Goal: Task Accomplishment & Management: Complete application form

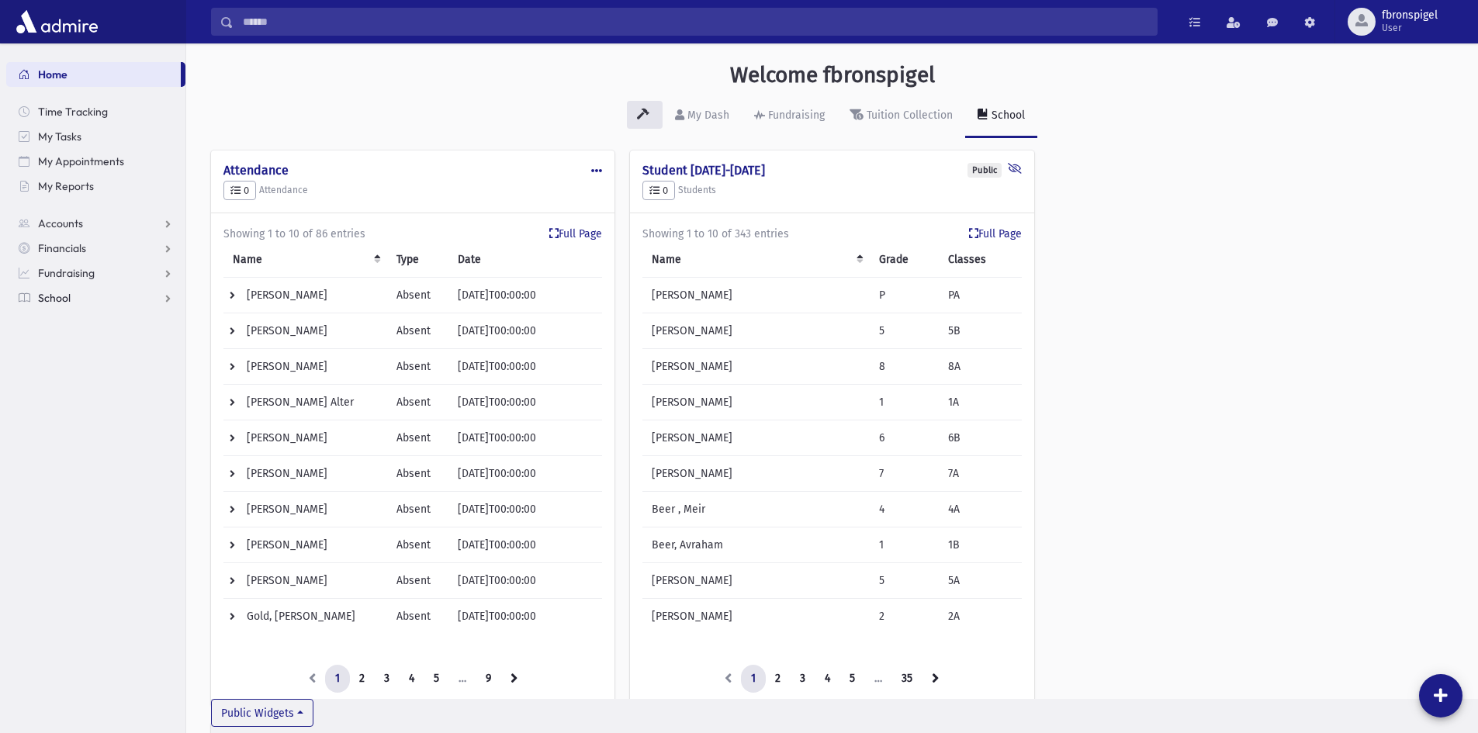
click at [88, 297] on link "School" at bounding box center [95, 298] width 179 height 25
click at [92, 352] on span "Attendance" at bounding box center [75, 348] width 57 height 14
click at [81, 378] on span "Entry" at bounding box center [72, 372] width 26 height 14
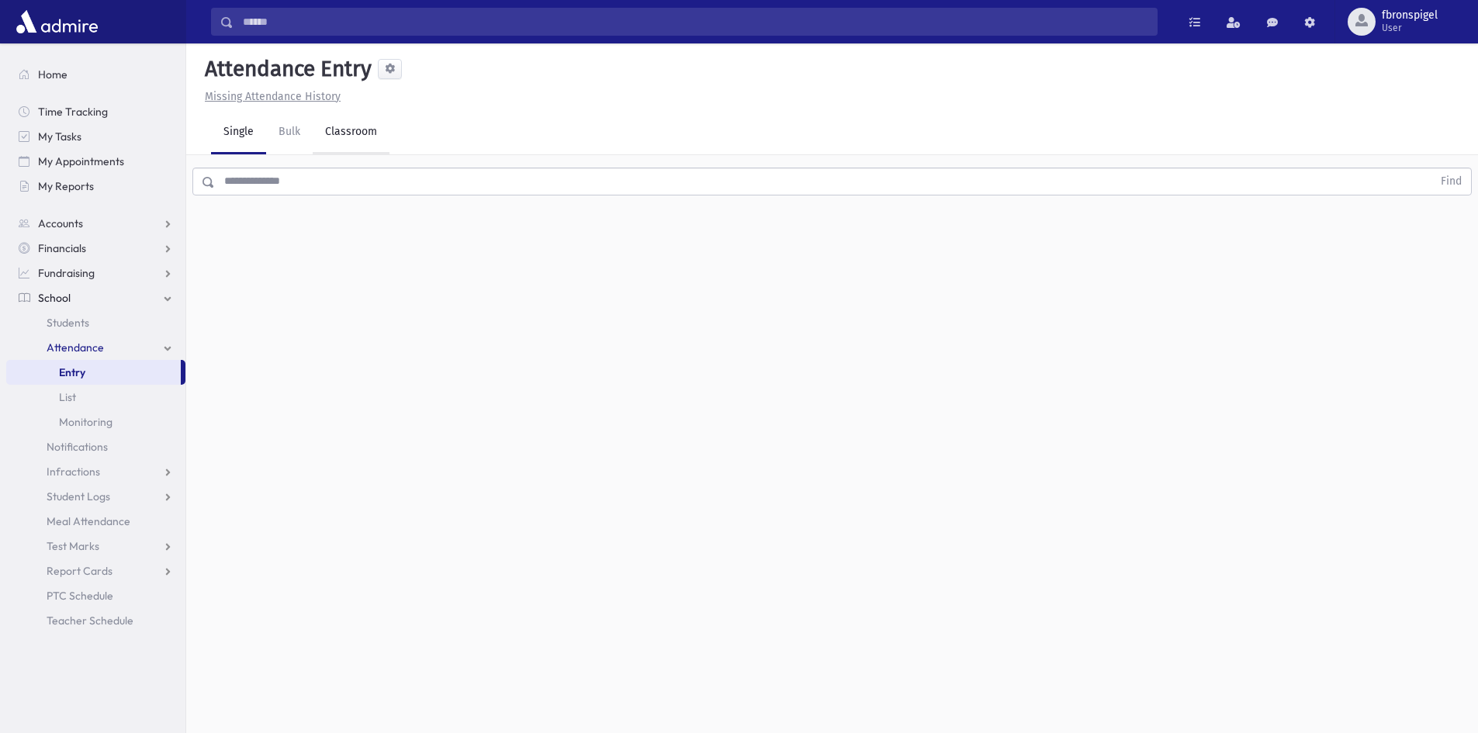
click at [348, 143] on link "Classroom" at bounding box center [351, 132] width 77 height 43
click at [311, 206] on input "**********" at bounding box center [264, 201] width 106 height 28
type input "**********"
click at [431, 207] on div "--Select One--" at bounding box center [422, 200] width 154 height 16
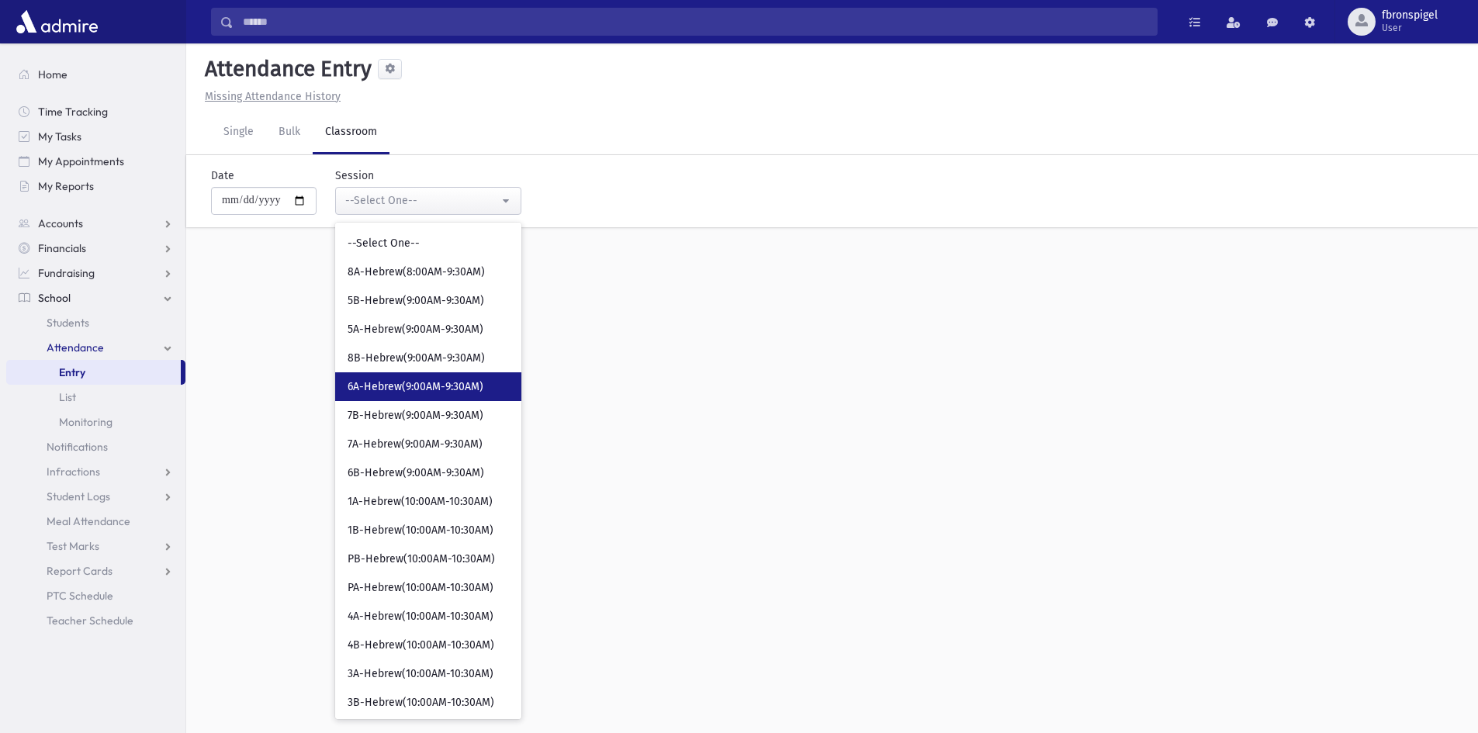
click at [399, 392] on span "6A-Hebrew(9:00AM-9:30AM)" at bounding box center [416, 387] width 136 height 16
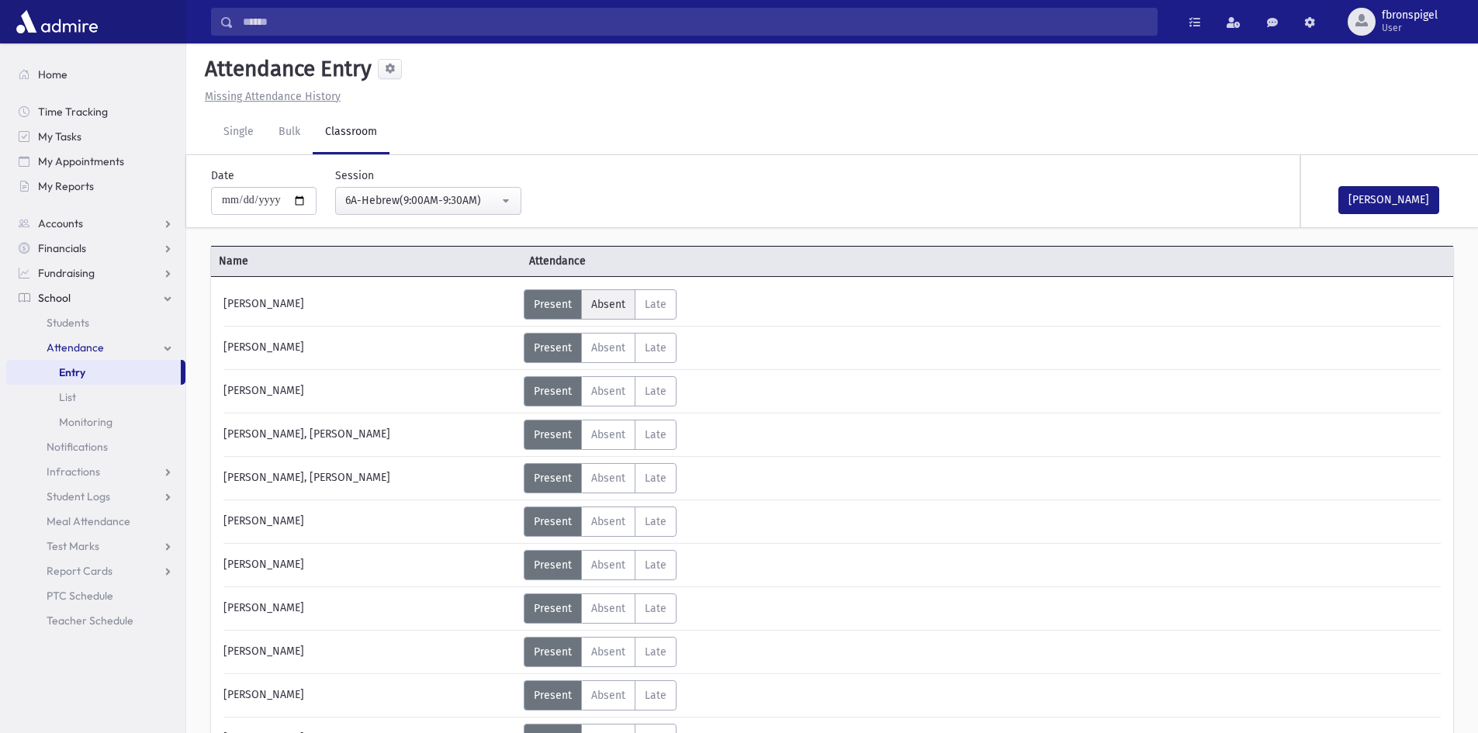
click at [607, 305] on span "Absent" at bounding box center [608, 304] width 34 height 13
click at [1377, 203] on button "Mark Done" at bounding box center [1388, 200] width 101 height 28
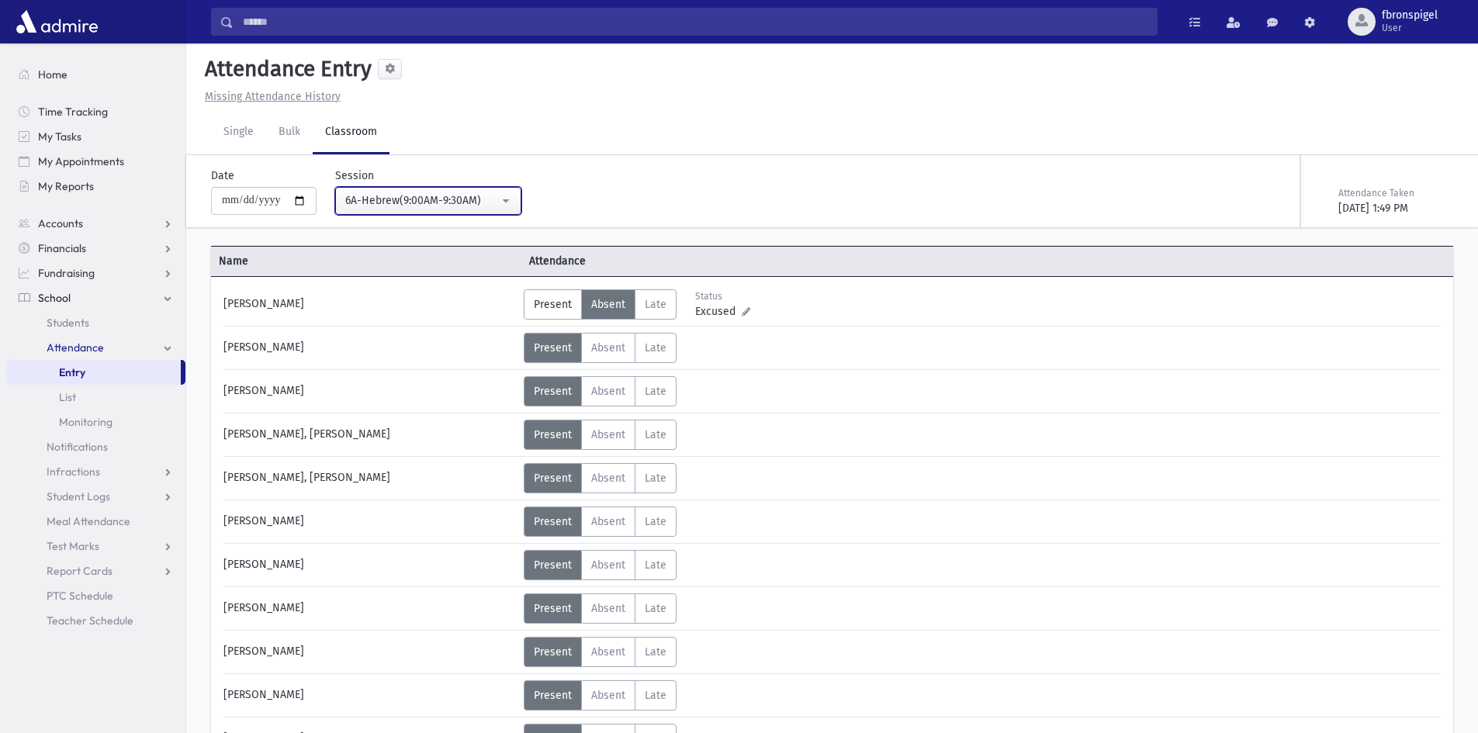
click at [397, 196] on div "6A-Hebrew(9:00AM-9:30AM)" at bounding box center [422, 200] width 154 height 16
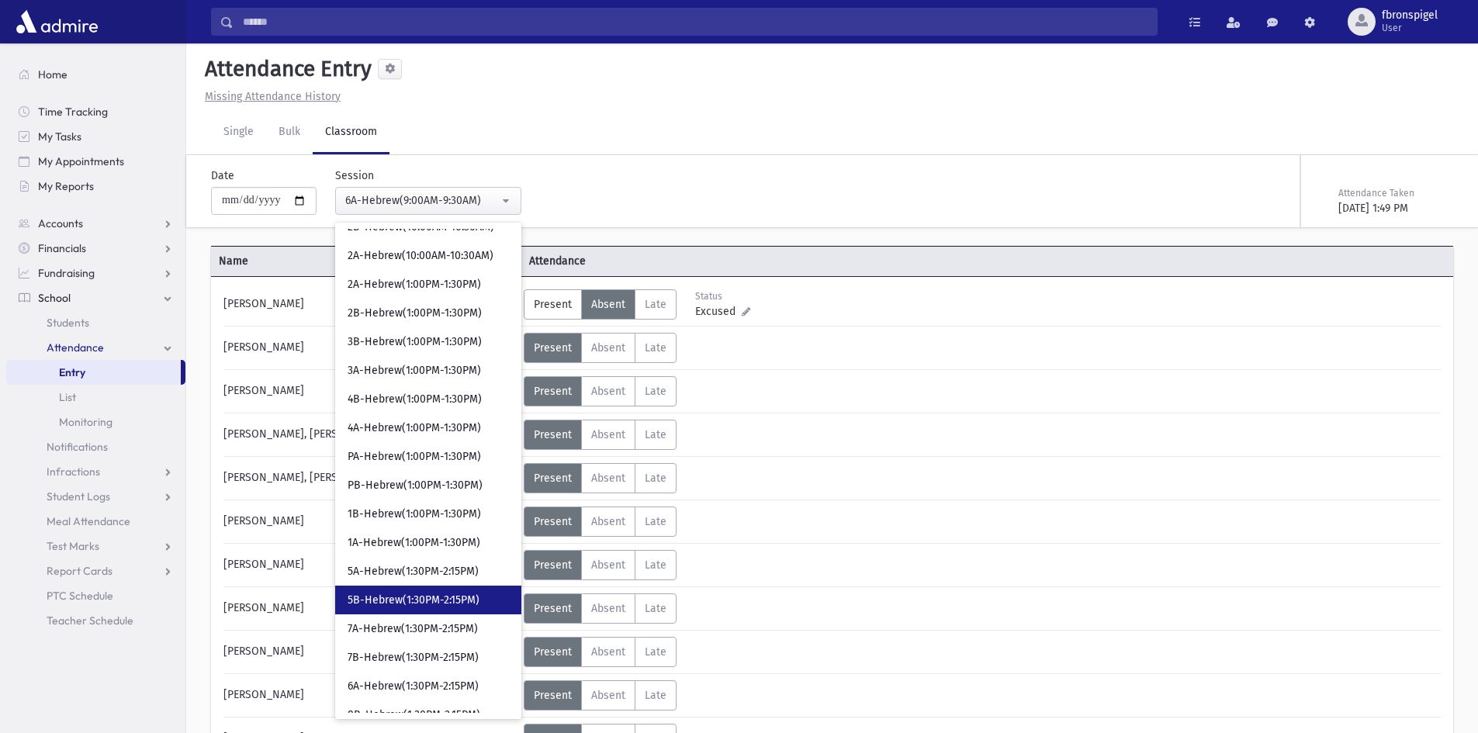
scroll to position [543, 0]
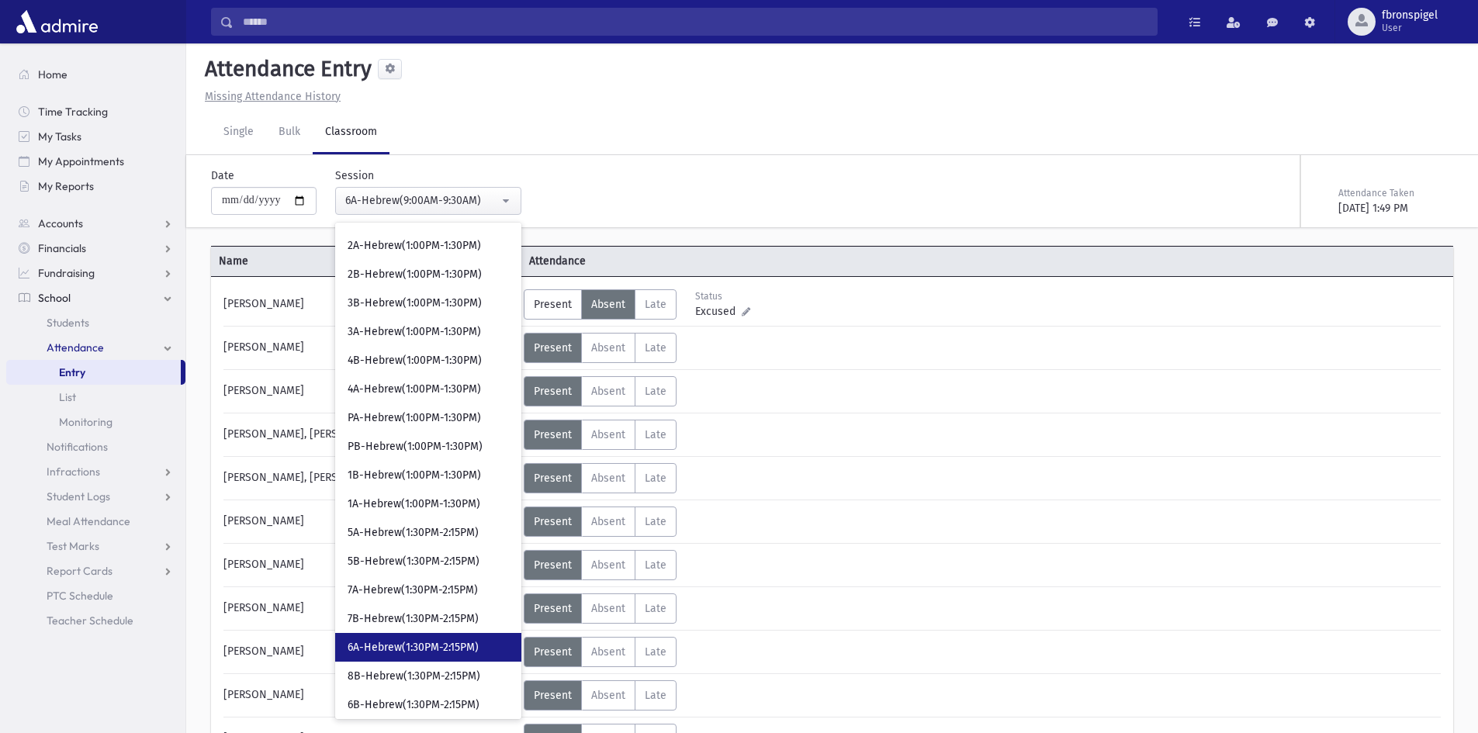
click at [400, 644] on span "6A-Hebrew(1:30PM-2:15PM)" at bounding box center [413, 648] width 131 height 16
select select "***"
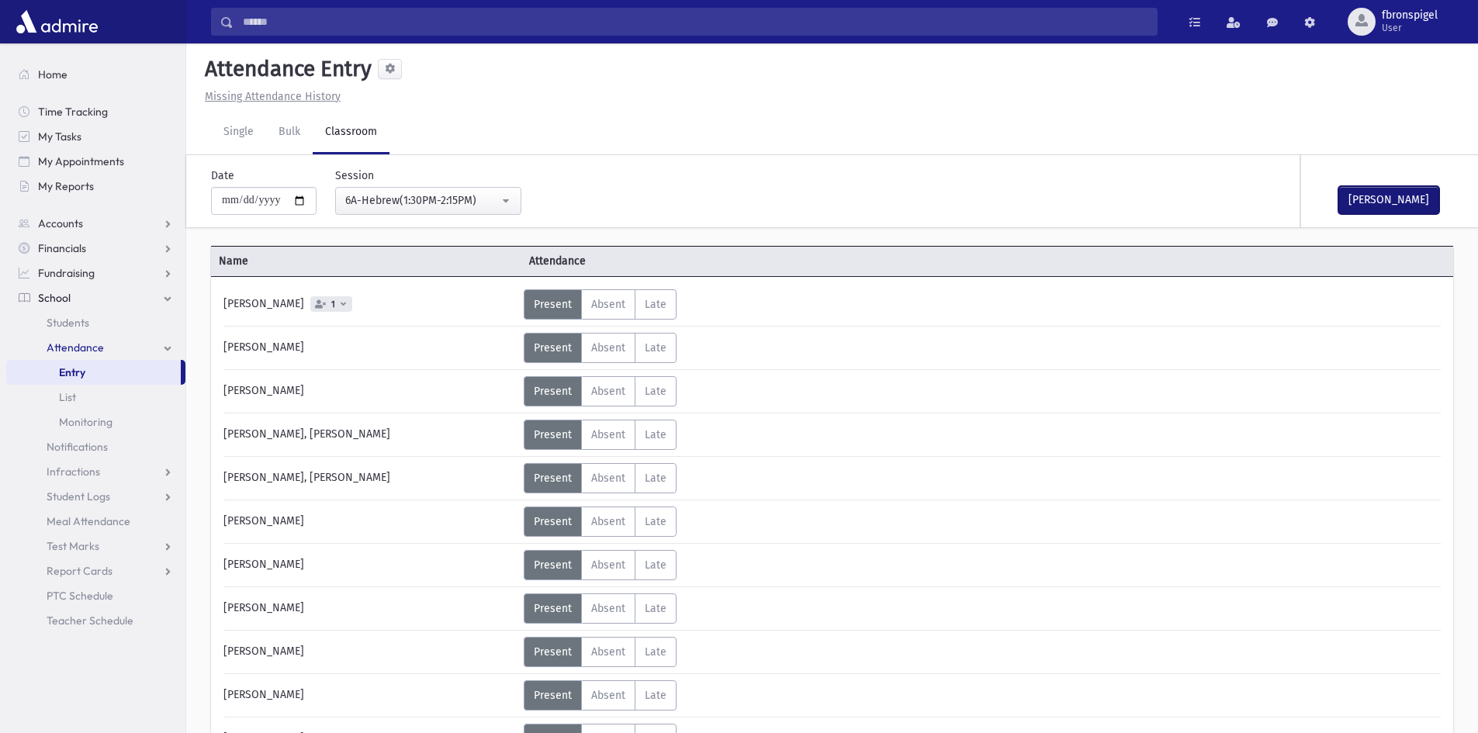
click at [1349, 197] on button "Mark Done" at bounding box center [1388, 200] width 101 height 28
click at [304, 197] on input "**********" at bounding box center [264, 201] width 106 height 28
type input "**********"
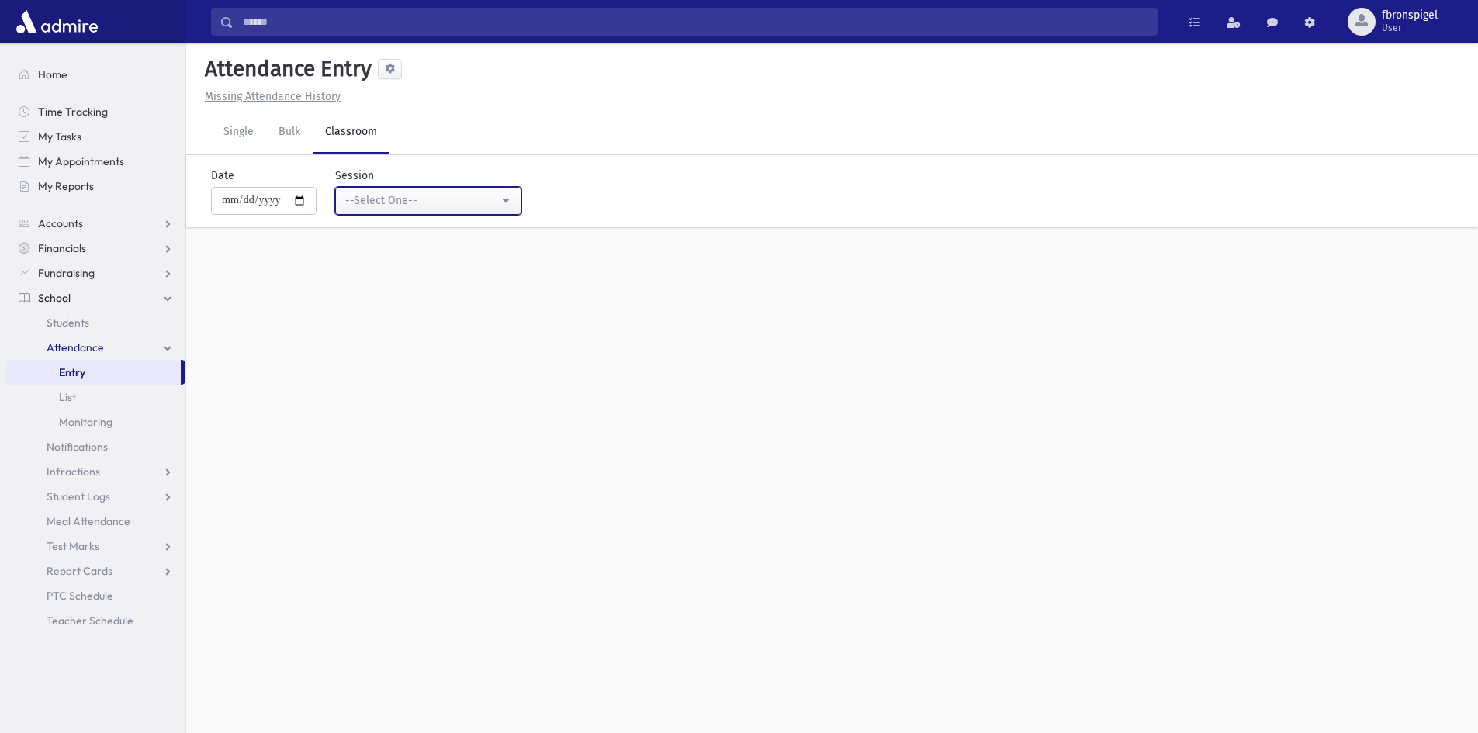
click at [384, 206] on div "--Select One--" at bounding box center [422, 200] width 154 height 16
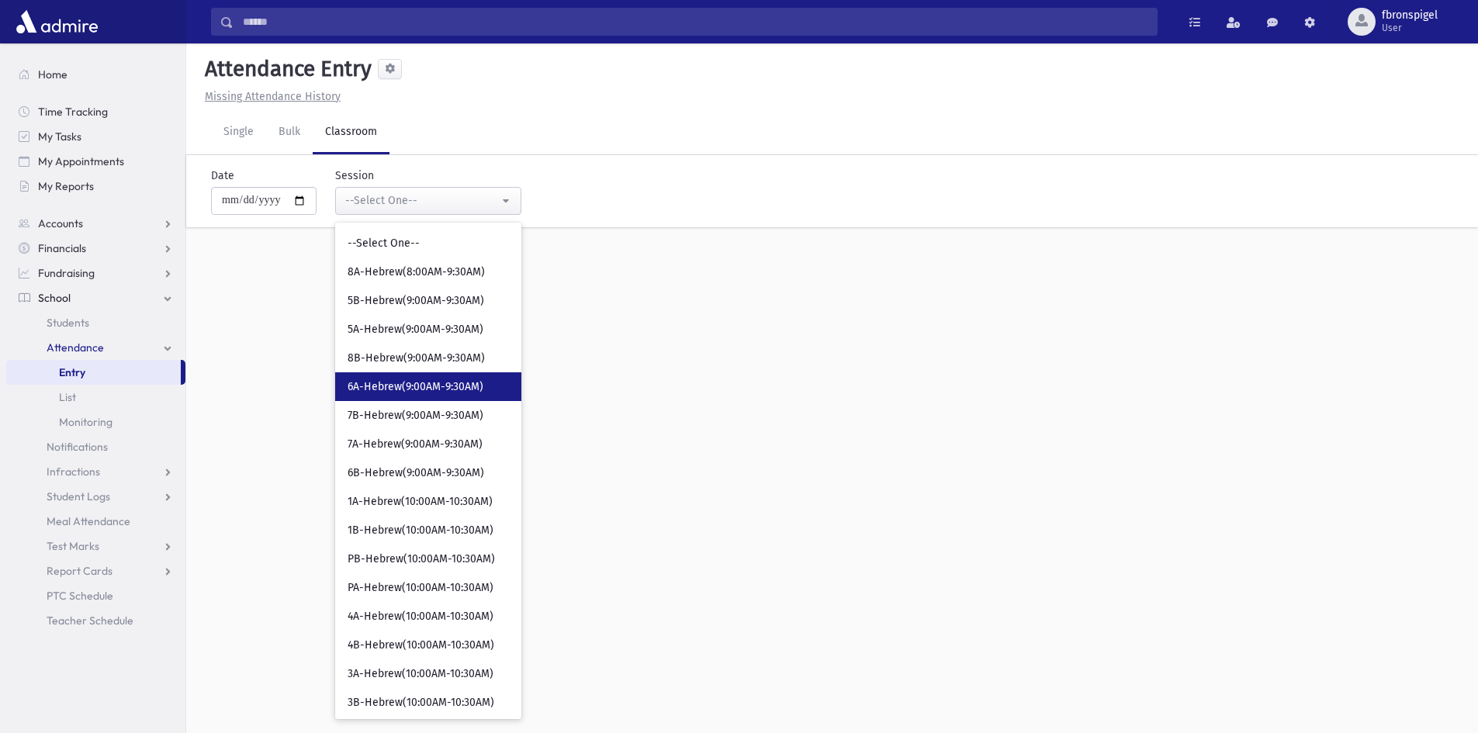
click at [403, 390] on span "6A-Hebrew(9:00AM-9:30AM)" at bounding box center [416, 387] width 136 height 16
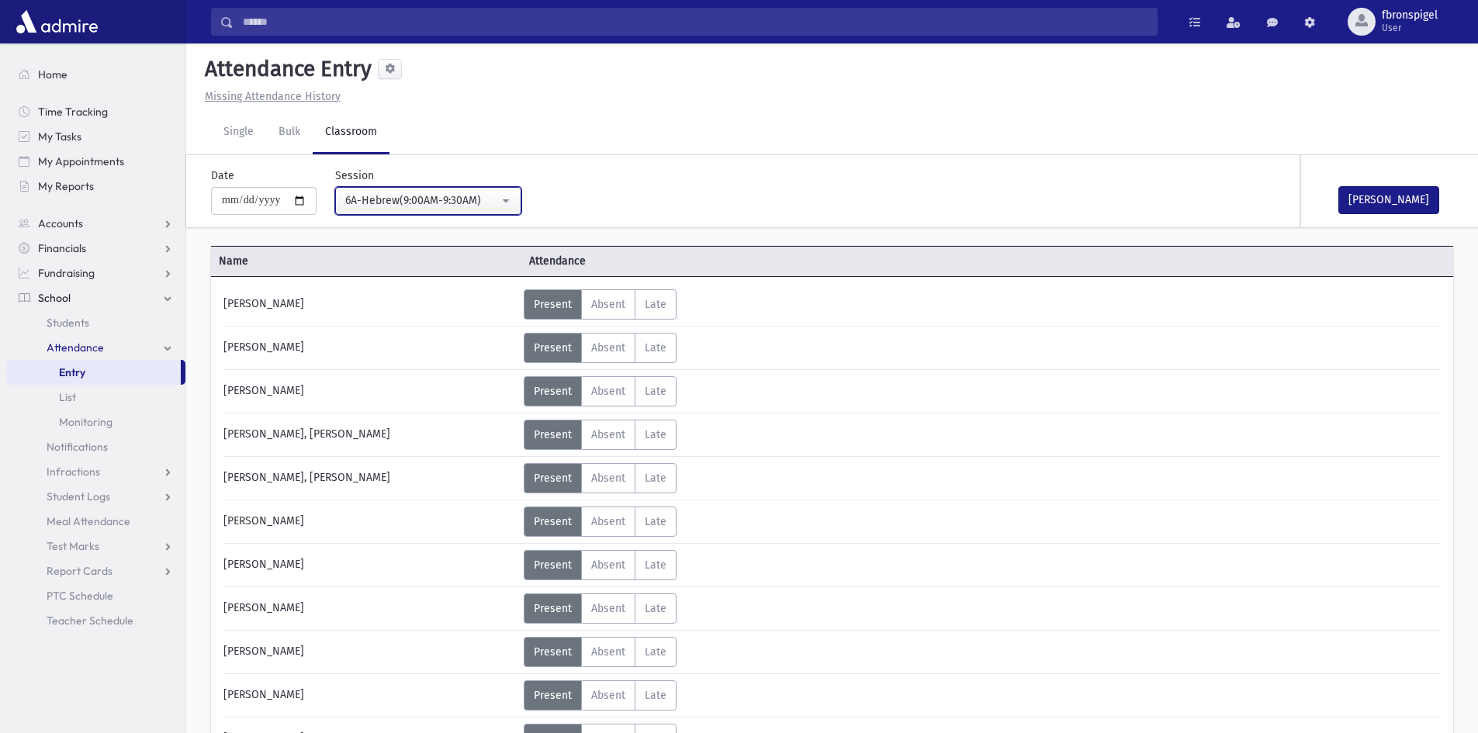
click at [470, 195] on div "6A-Hebrew(9:00AM-9:30AM)" at bounding box center [422, 200] width 154 height 16
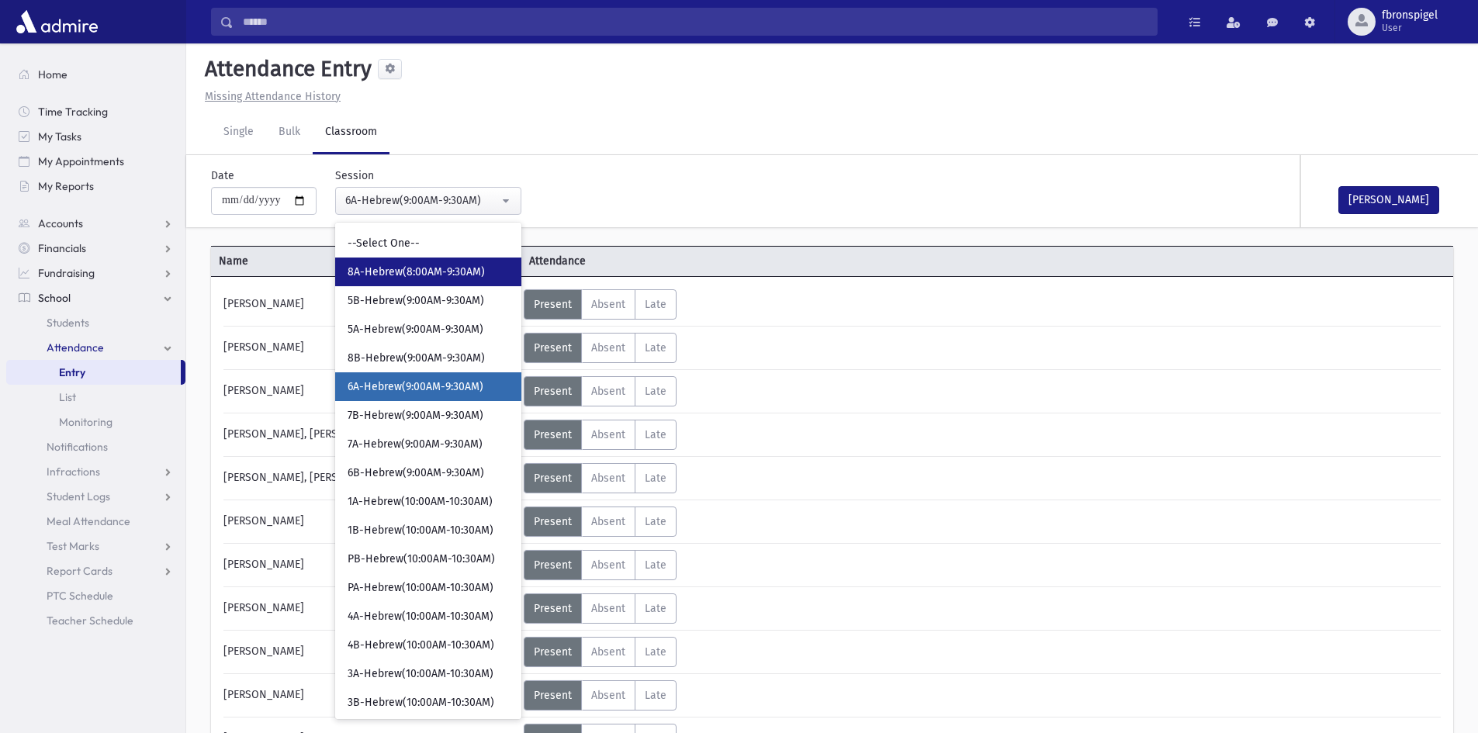
click at [414, 273] on span "8A-Hebrew(8:00AM-9:30AM)" at bounding box center [416, 273] width 137 height 16
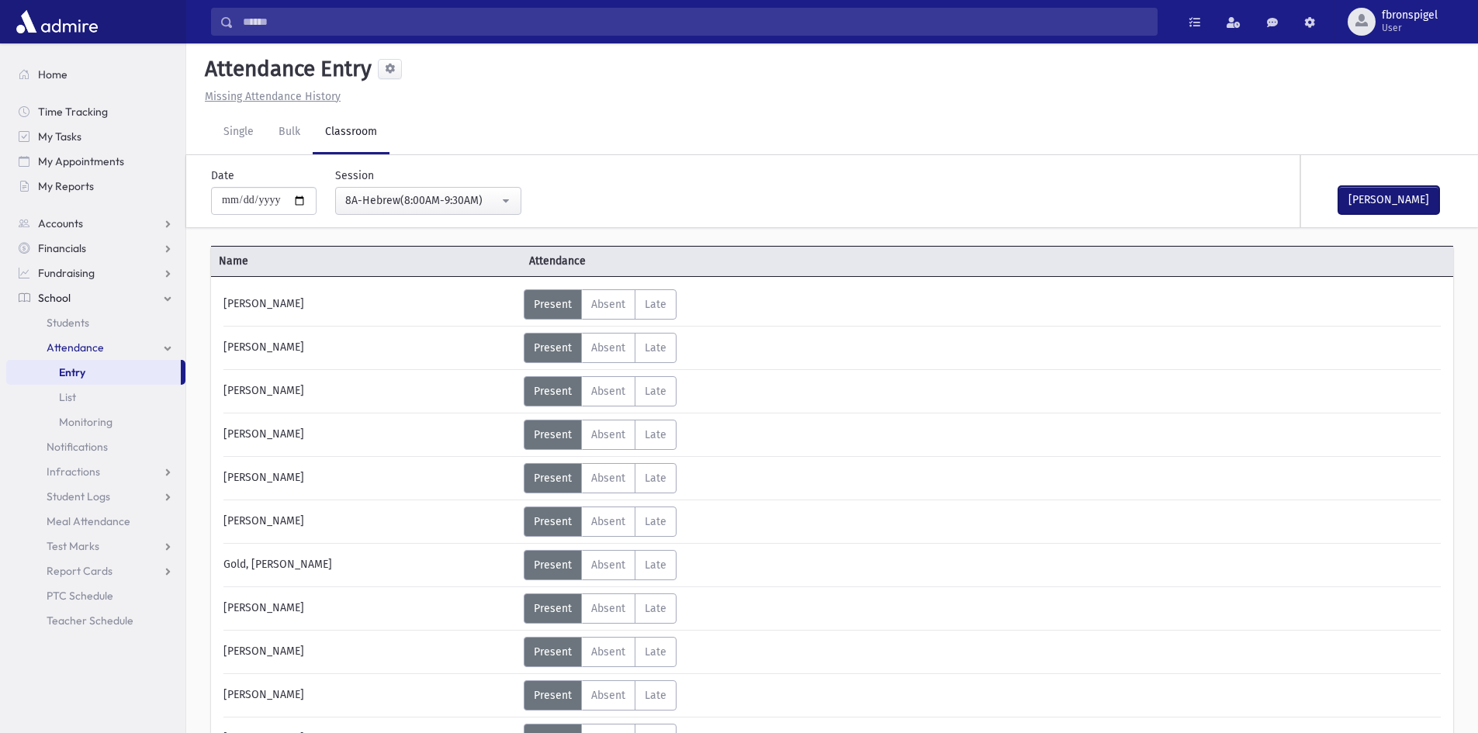
drag, startPoint x: 1386, startPoint y: 203, endPoint x: 905, endPoint y: 178, distance: 481.7
click at [1379, 203] on button "Mark Done" at bounding box center [1388, 200] width 101 height 28
click at [499, 208] on div "8A-Hebrew(8:00AM-9:30AM)" at bounding box center [422, 200] width 154 height 16
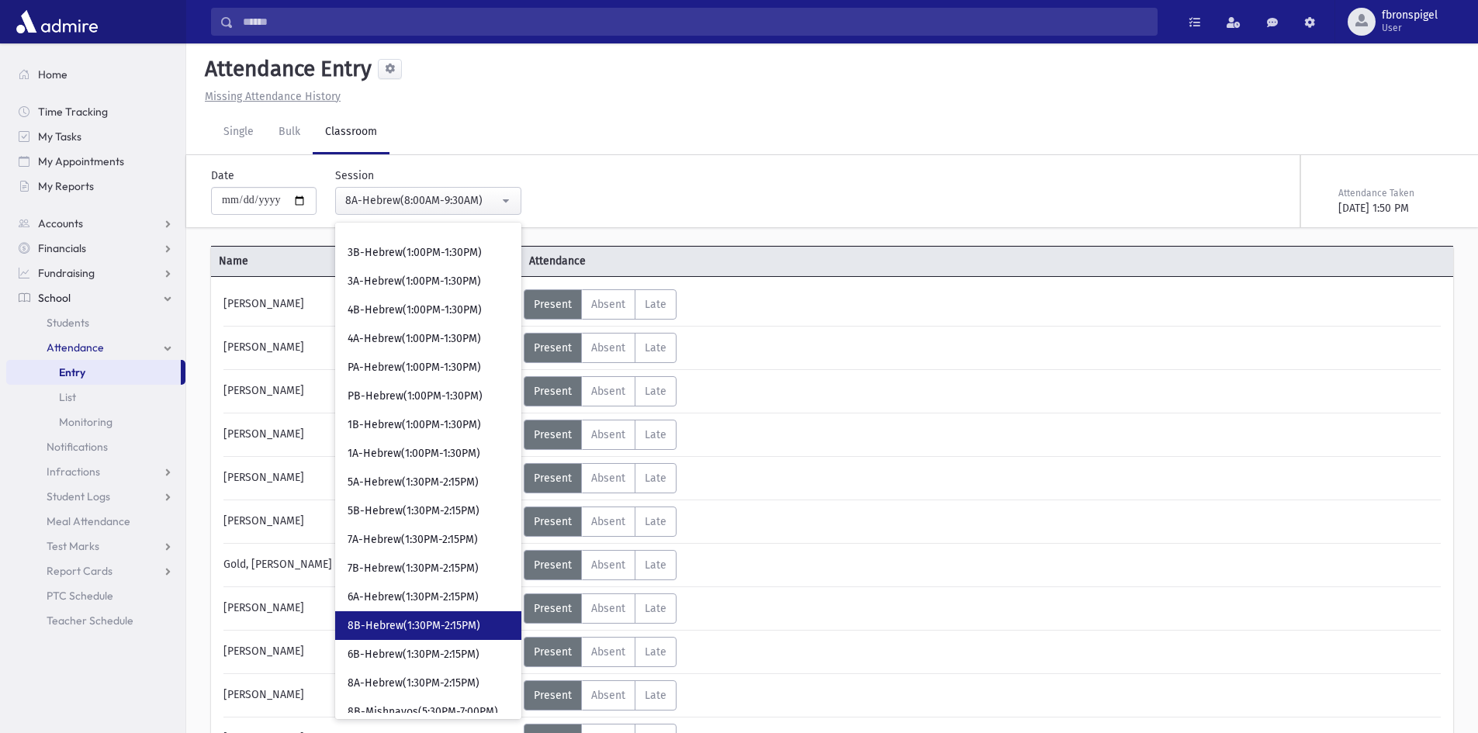
scroll to position [621, 0]
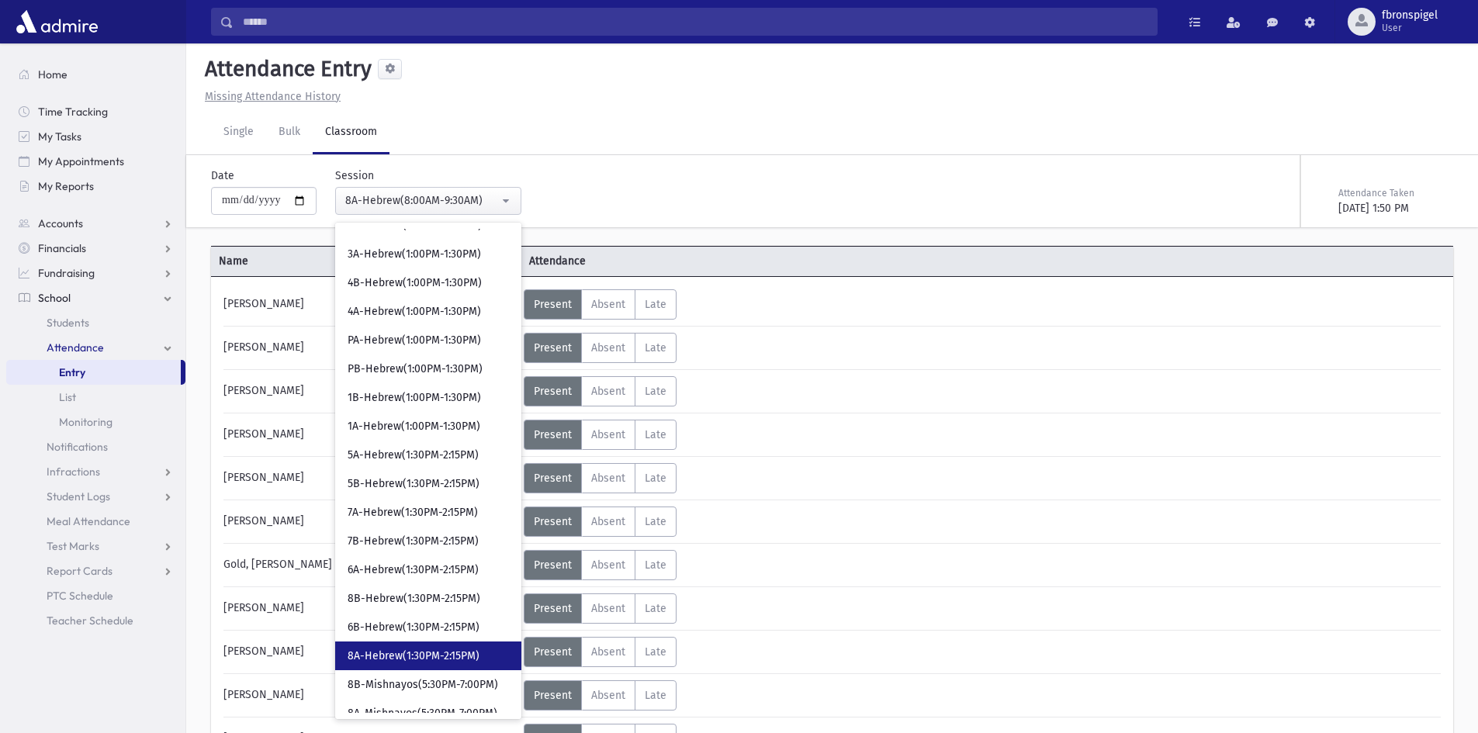
click at [398, 652] on span "8A-Hebrew(1:30PM-2:15PM)" at bounding box center [414, 657] width 132 height 16
select select "***"
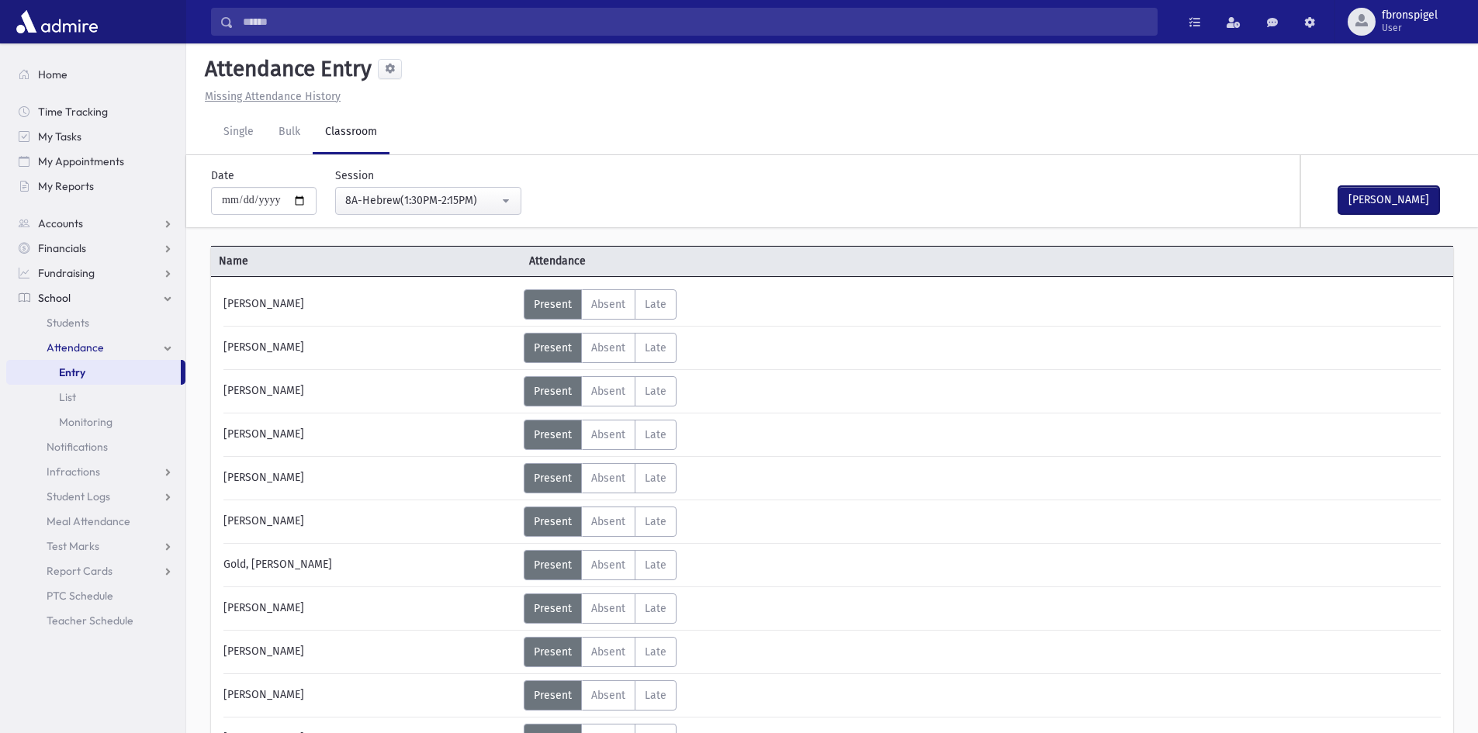
click at [1369, 198] on button "Mark Done" at bounding box center [1388, 200] width 101 height 28
click at [308, 203] on input "**********" at bounding box center [264, 201] width 106 height 28
type input "**********"
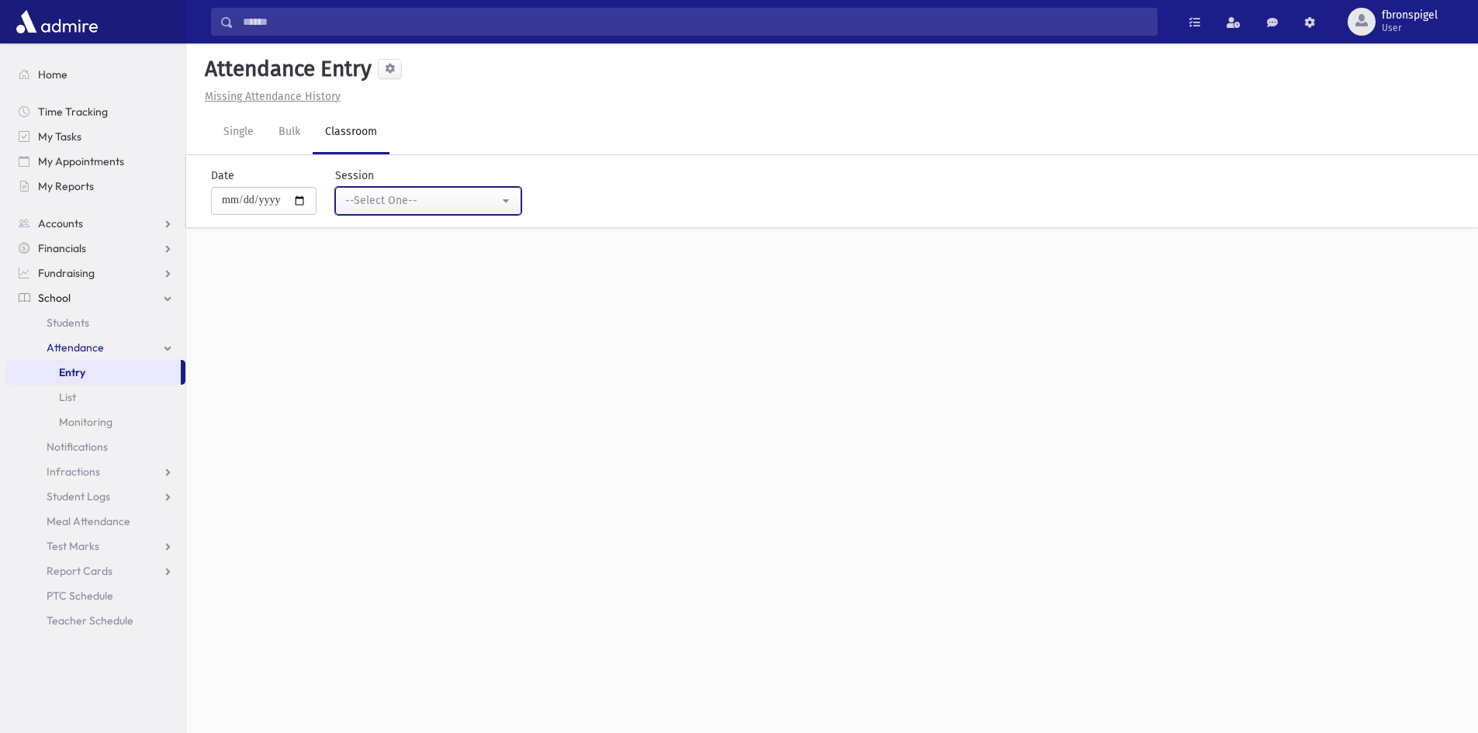
click at [383, 203] on div "--Select One--" at bounding box center [422, 200] width 154 height 16
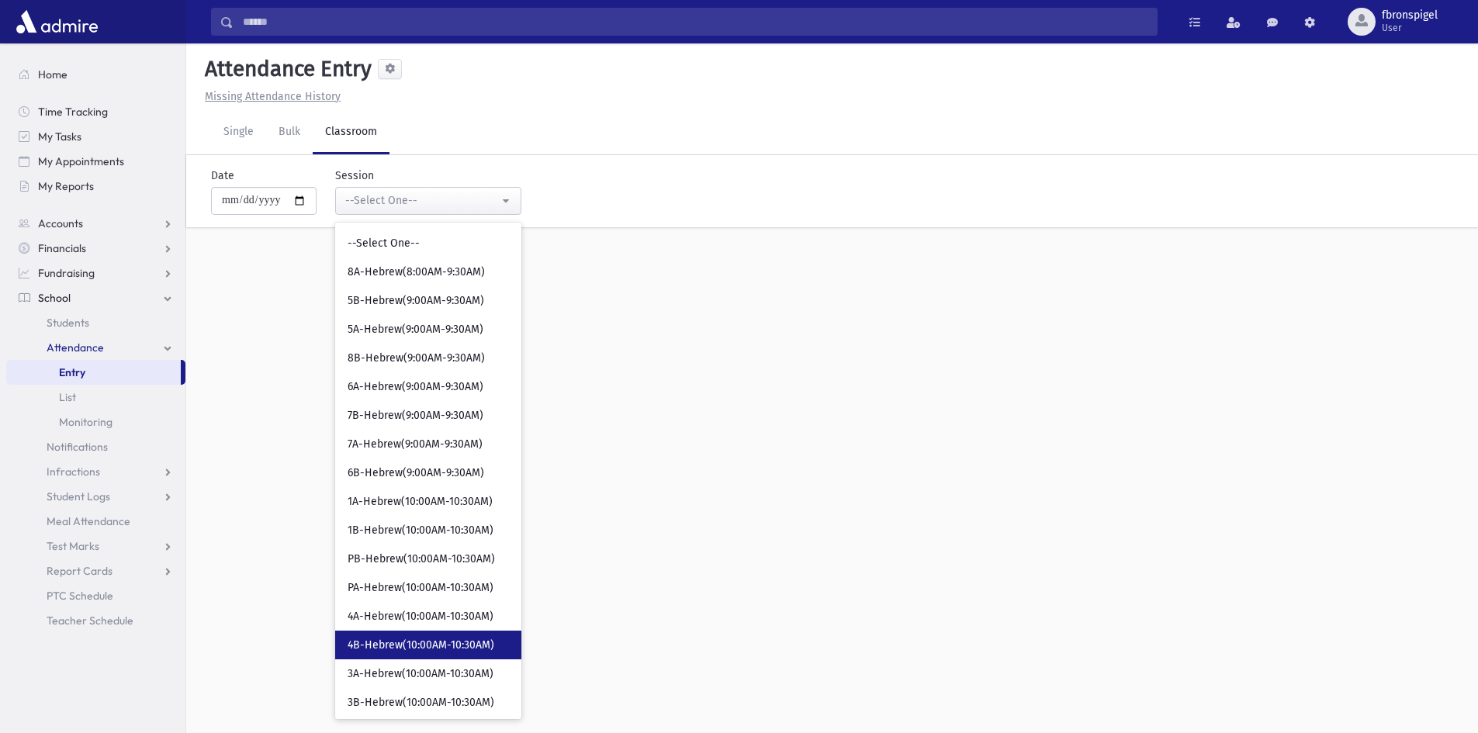
click at [431, 639] on span "4B-Hebrew(10:00AM-10:30AM)" at bounding box center [421, 646] width 147 height 16
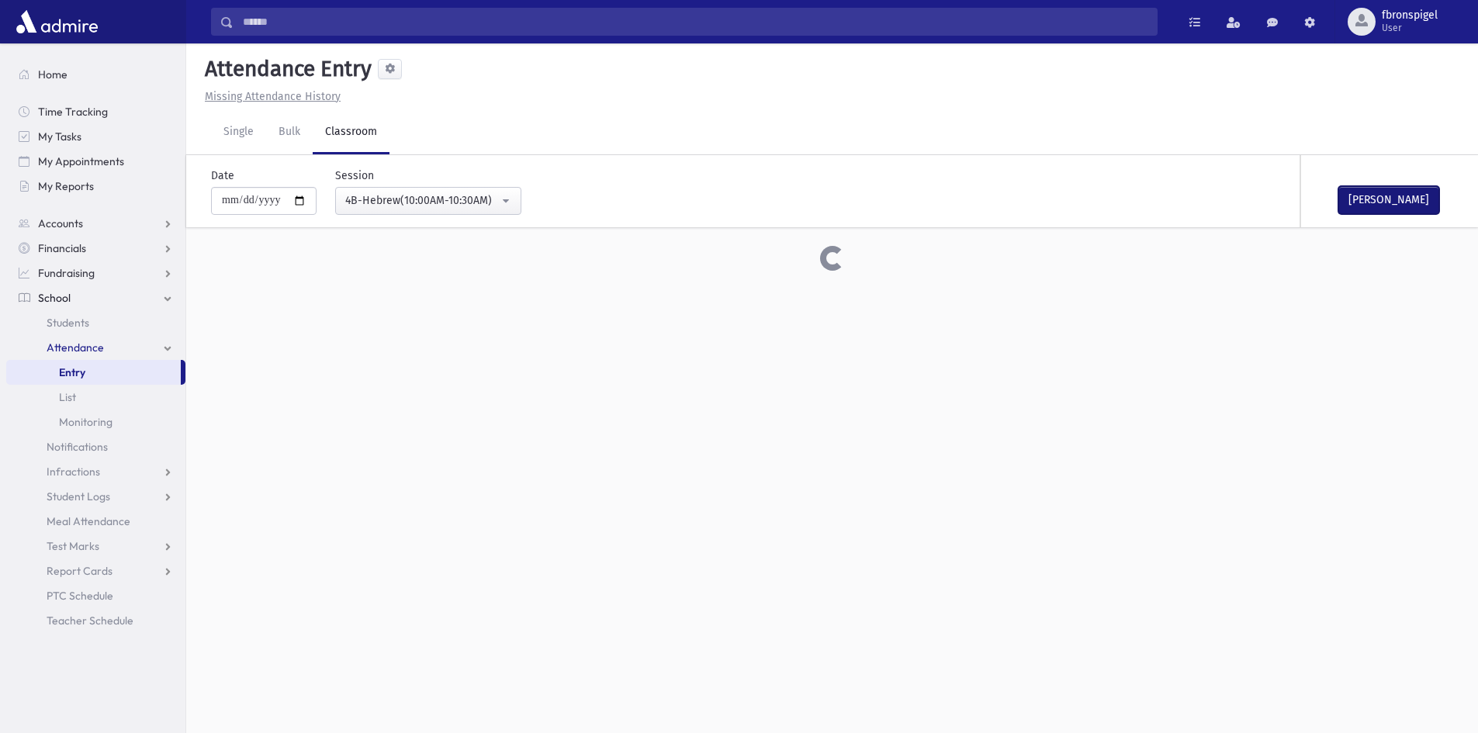
click at [1386, 195] on button "Mark Done" at bounding box center [1388, 200] width 101 height 28
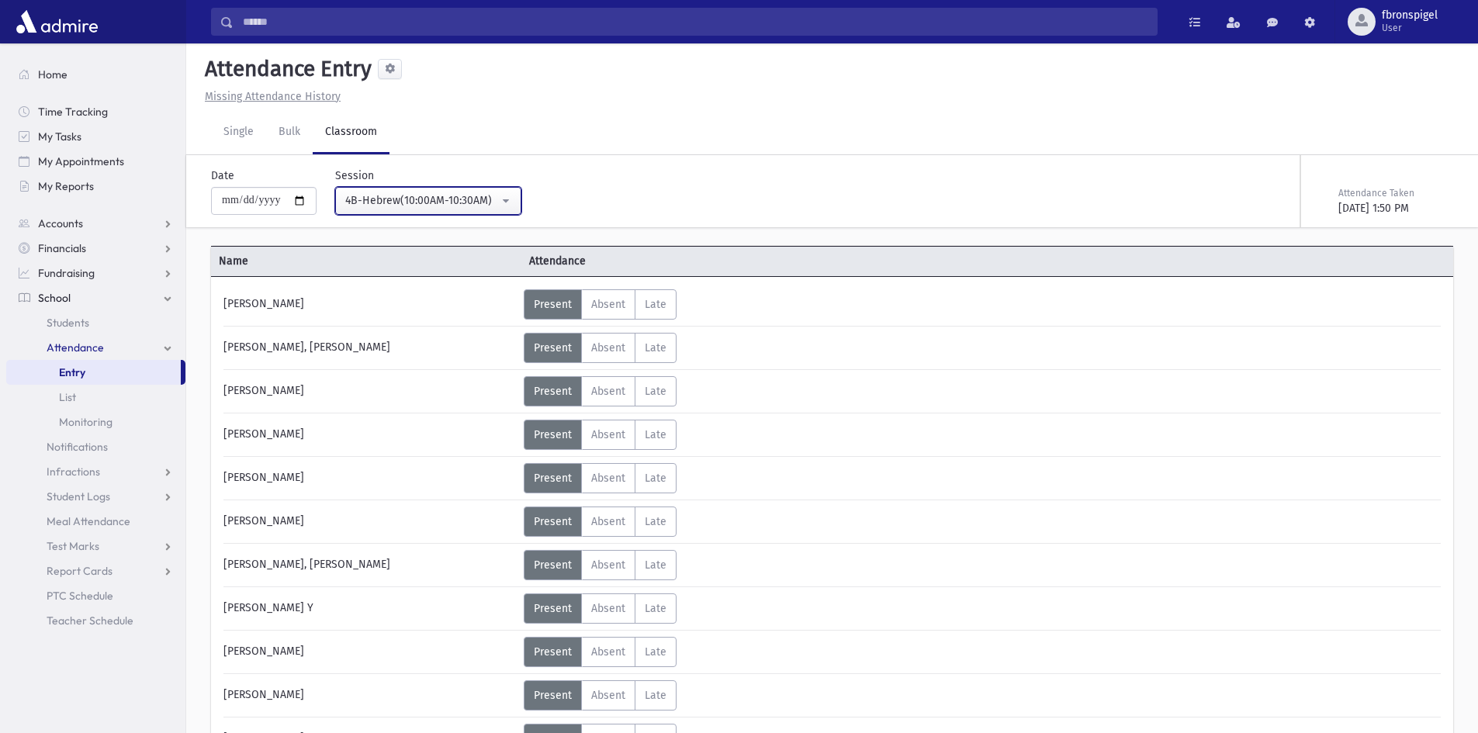
click at [499, 207] on div "4B-Hebrew(10:00AM-10:30AM)" at bounding box center [422, 200] width 154 height 16
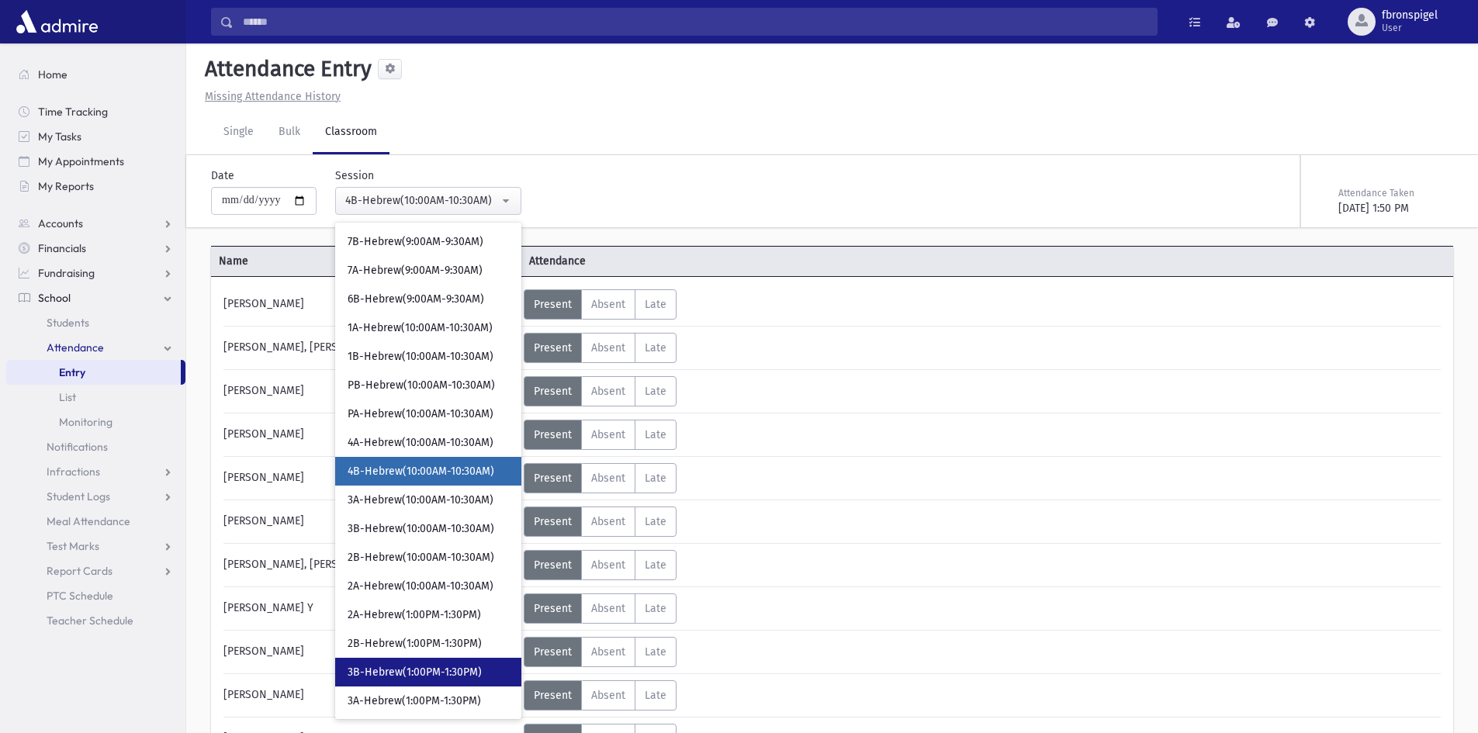
scroll to position [251, 0]
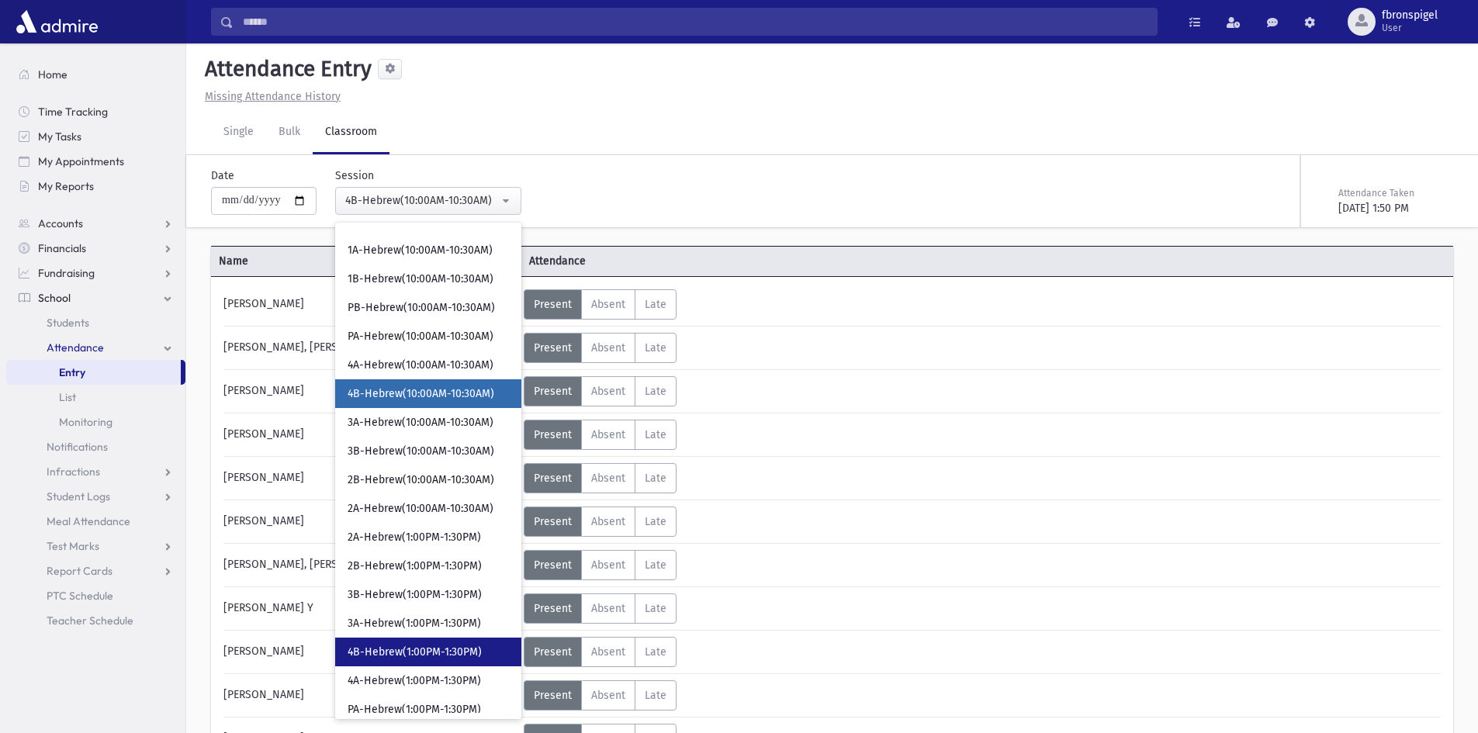
click at [405, 653] on span "4B-Hebrew(1:00PM-1:30PM)" at bounding box center [415, 653] width 134 height 16
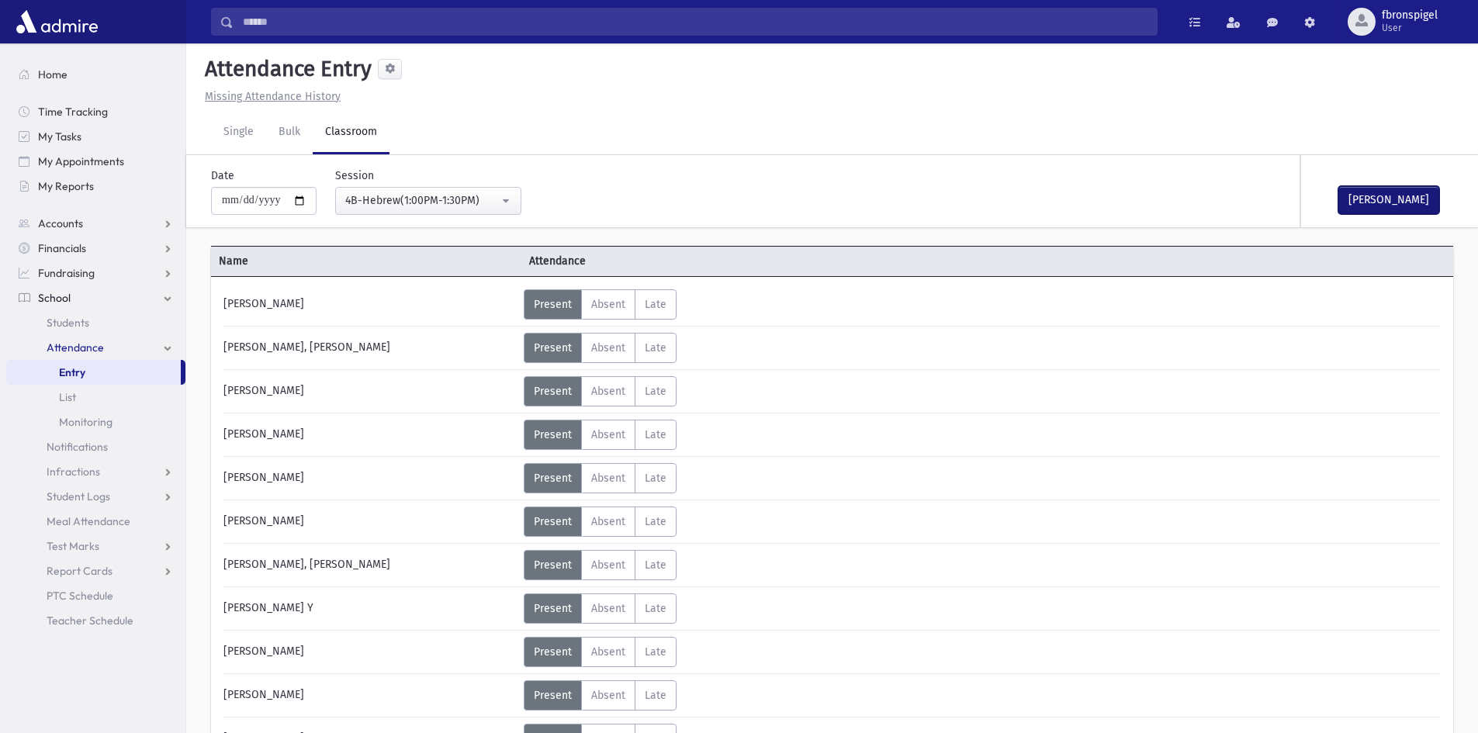
click at [1366, 188] on button "Mark Done" at bounding box center [1388, 200] width 101 height 28
drag, startPoint x: 384, startPoint y: 202, endPoint x: 395, endPoint y: 206, distance: 11.8
click at [386, 202] on div "4B-Hebrew(1:00PM-1:30PM)" at bounding box center [422, 200] width 154 height 16
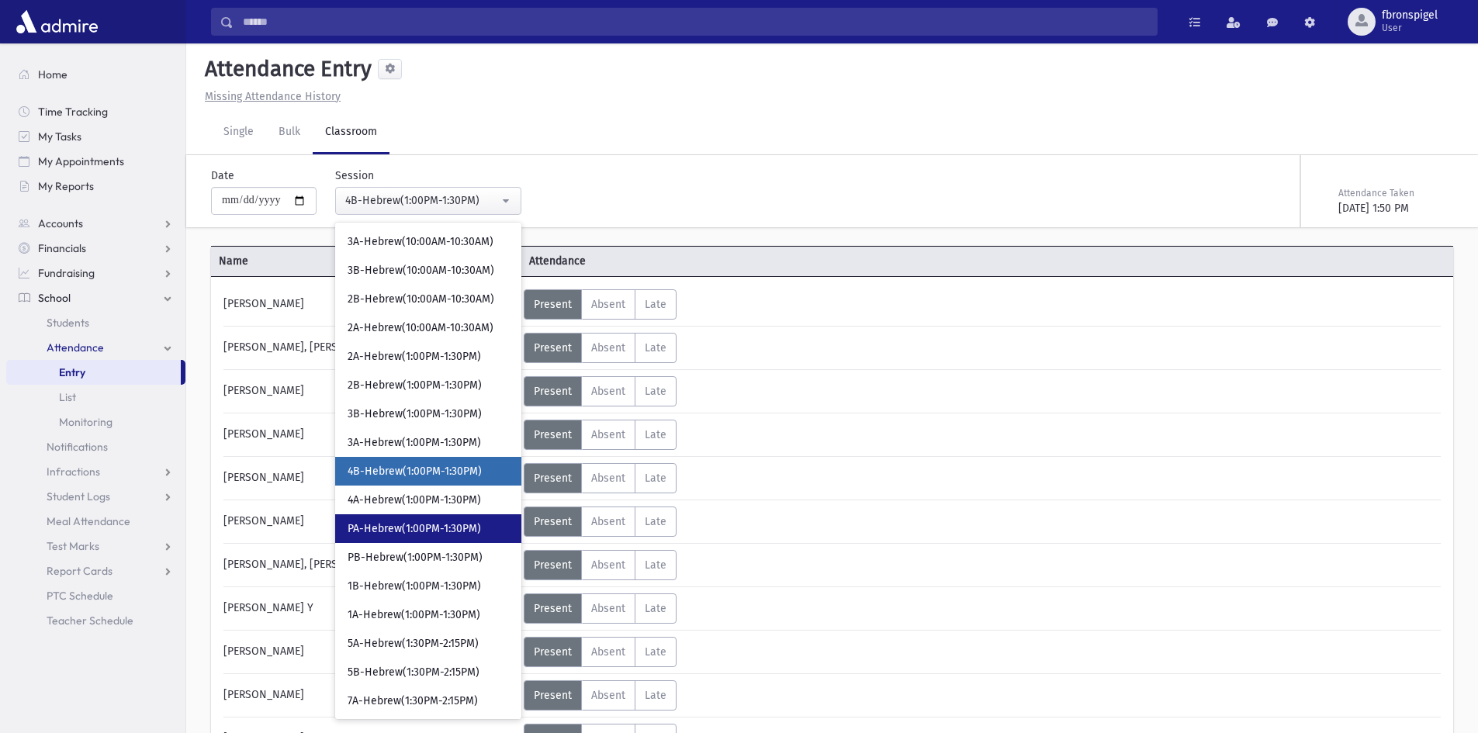
click at [421, 524] on span "PA-Hebrew(1:00PM-1:30PM)" at bounding box center [414, 529] width 133 height 16
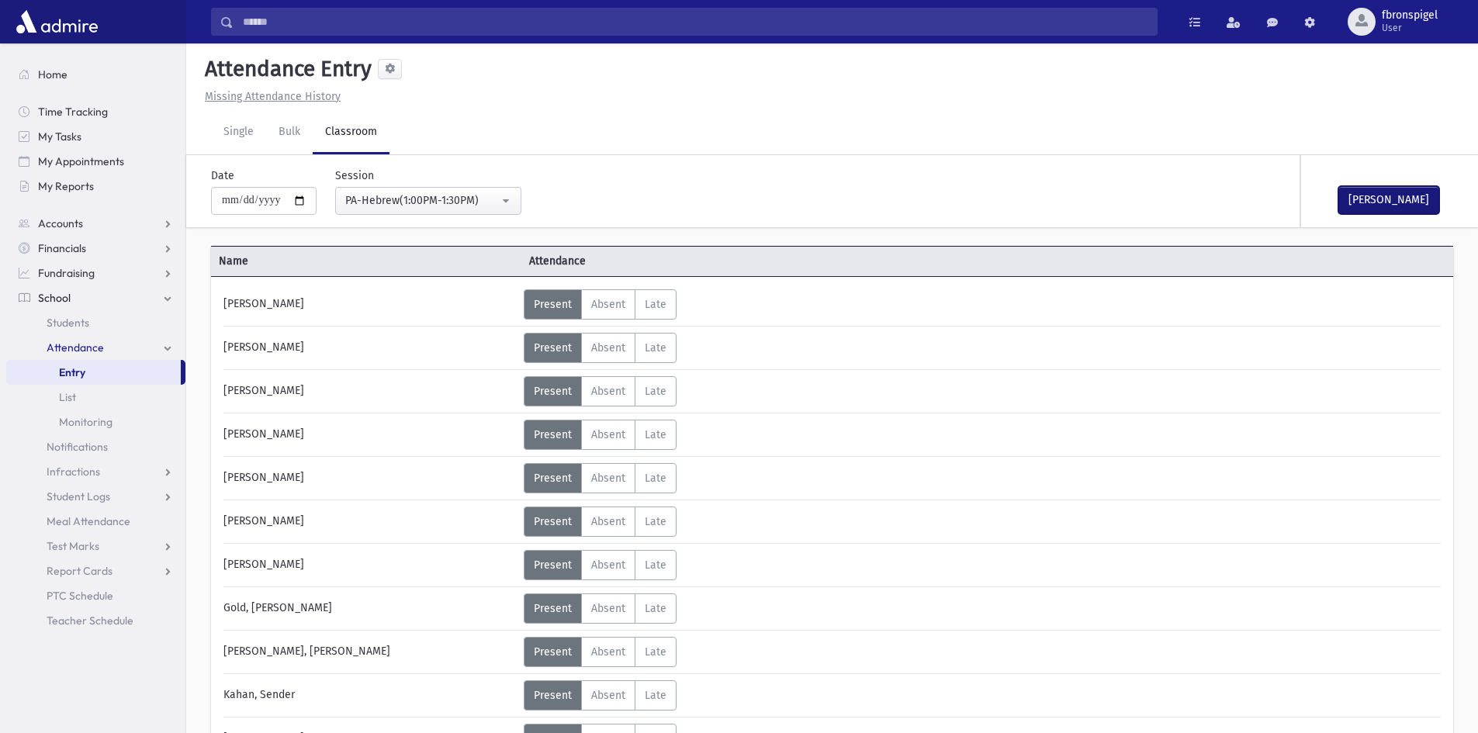
drag, startPoint x: 1368, startPoint y: 199, endPoint x: 948, endPoint y: 199, distance: 419.7
click at [1348, 199] on button "Mark Done" at bounding box center [1388, 200] width 101 height 28
click at [497, 203] on div "PA-Hebrew(1:00PM-1:30PM)" at bounding box center [422, 200] width 154 height 16
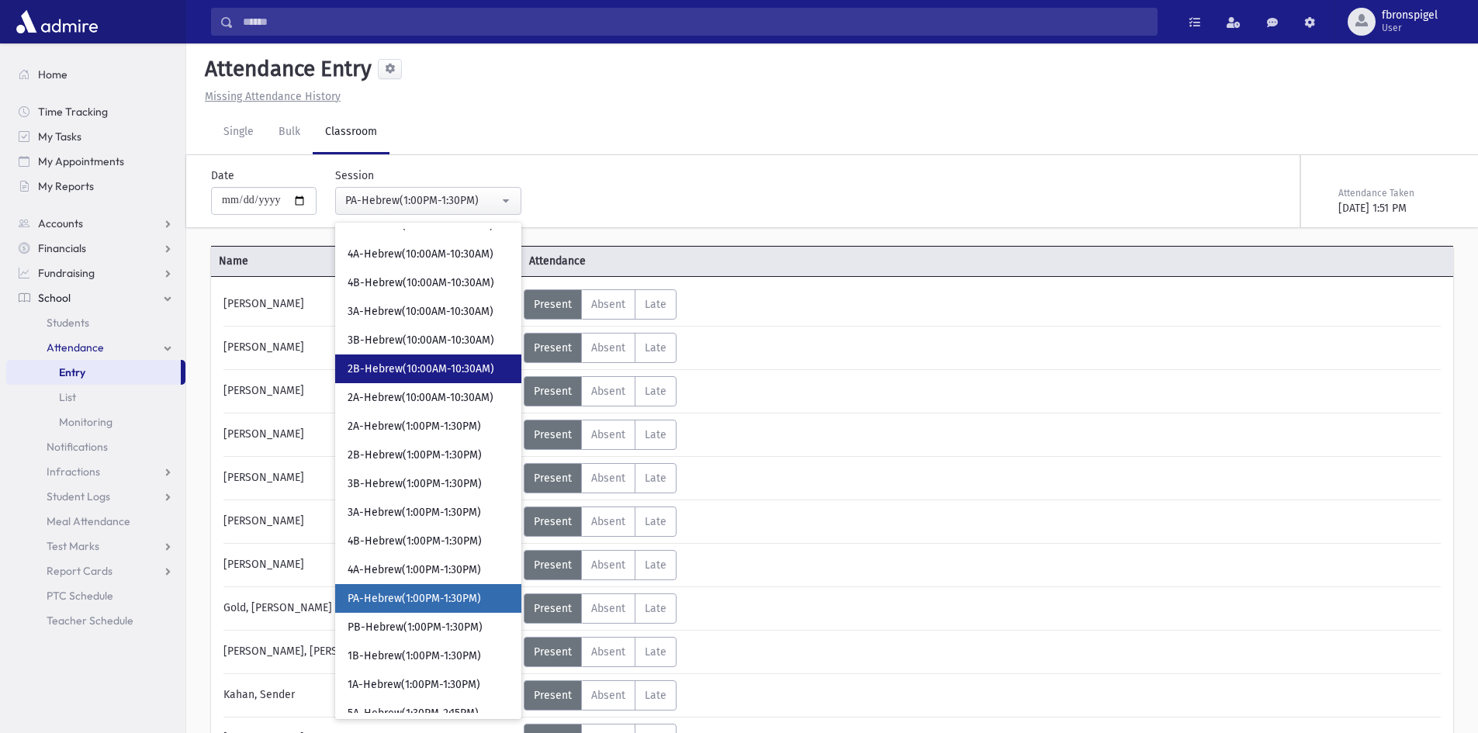
scroll to position [334, 0]
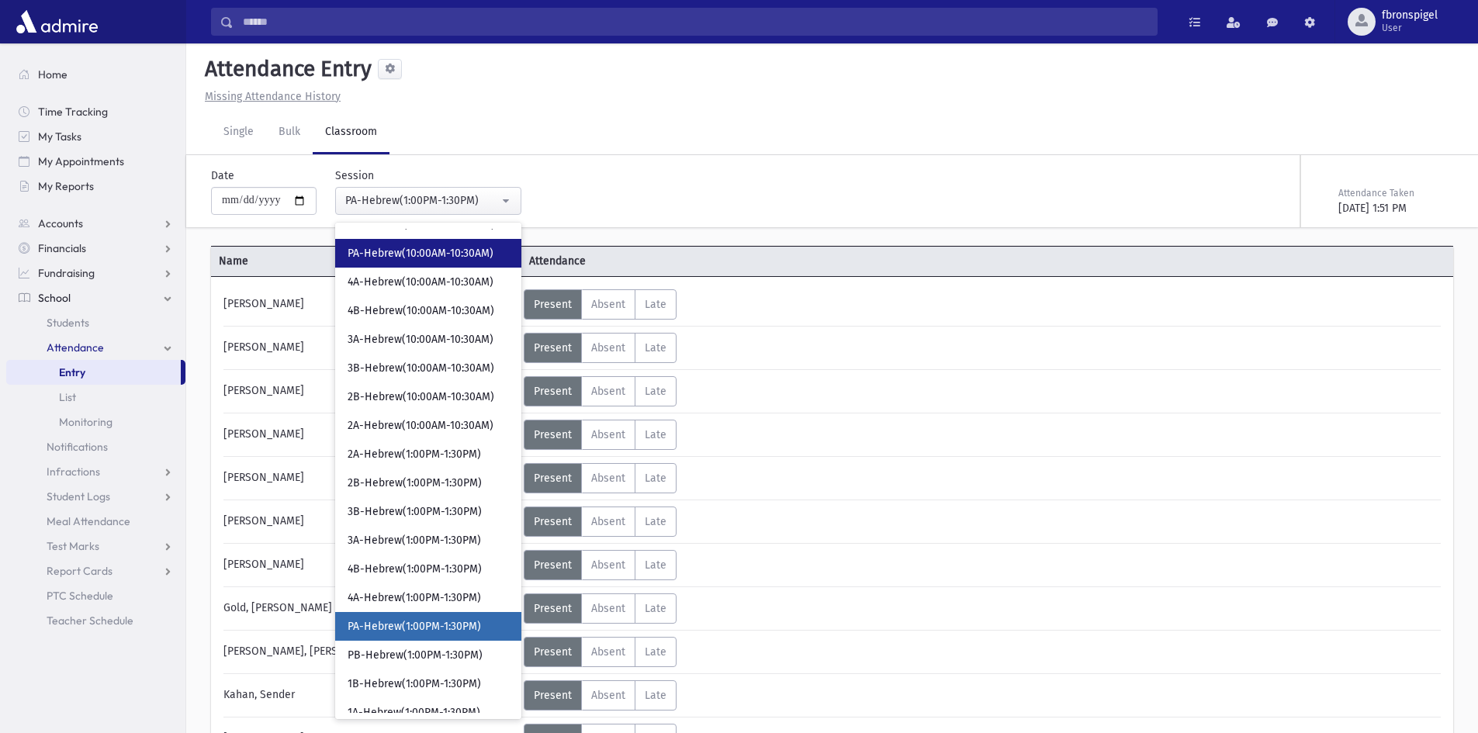
click at [411, 255] on span "PA-Hebrew(10:00AM-10:30AM)" at bounding box center [421, 254] width 146 height 16
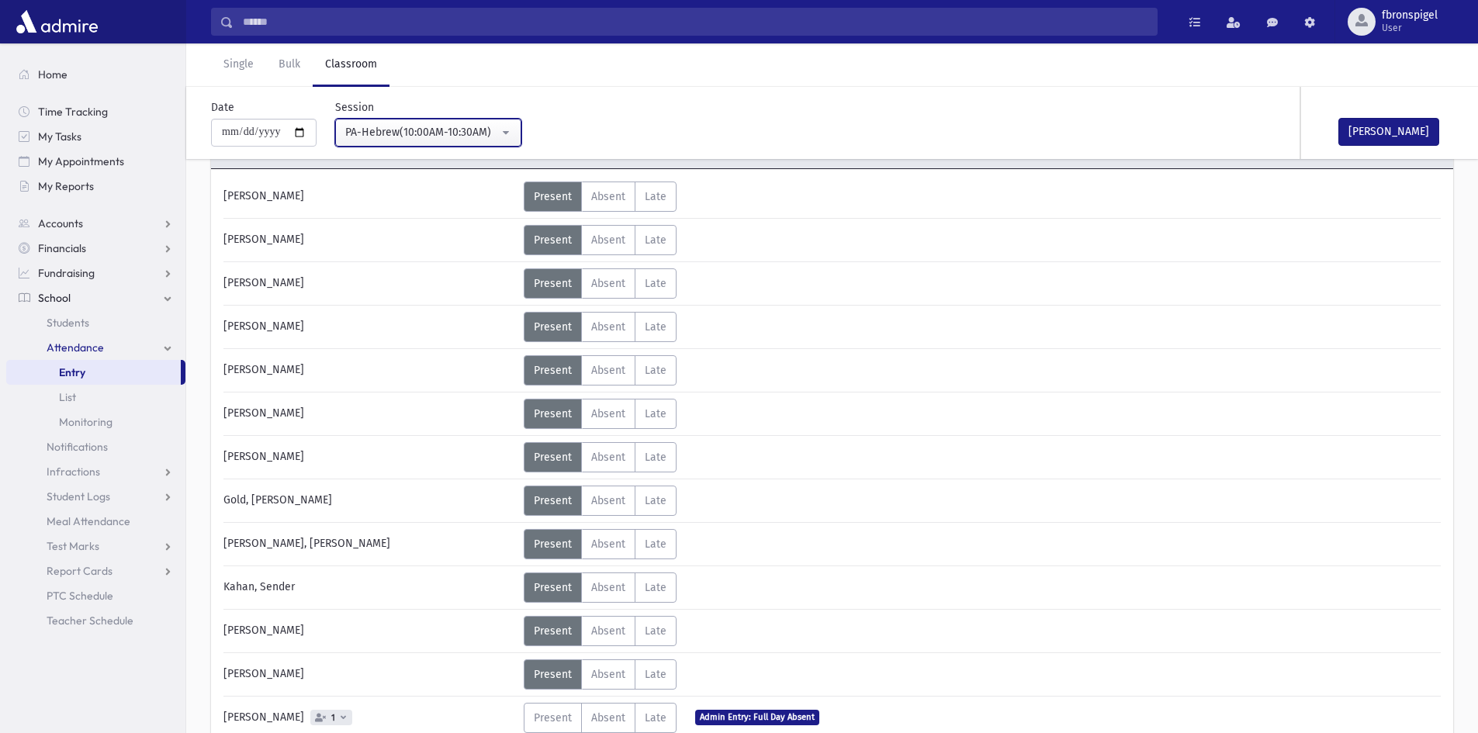
scroll to position [388, 0]
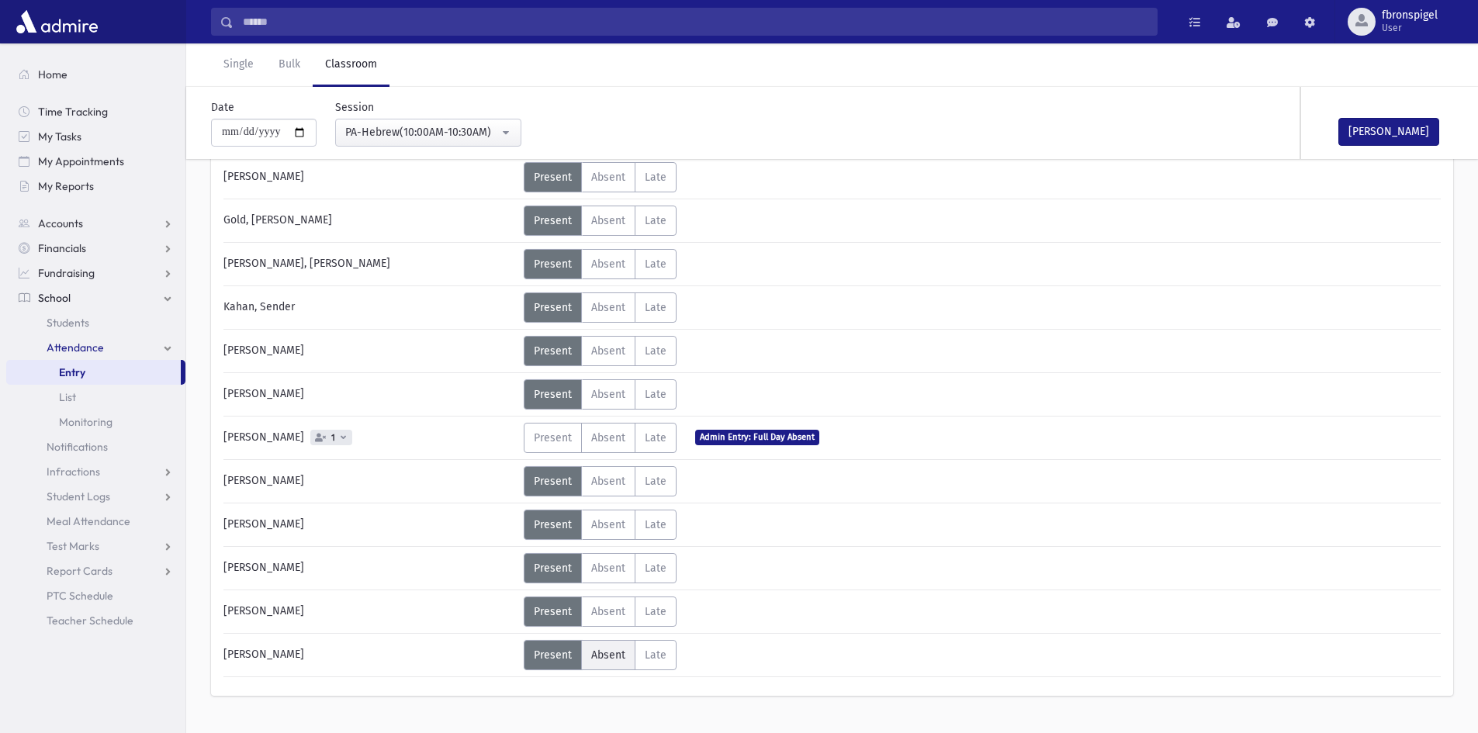
click at [604, 654] on span "Absent" at bounding box center [608, 655] width 34 height 13
click at [1369, 133] on button "Mark Done" at bounding box center [1388, 132] width 101 height 28
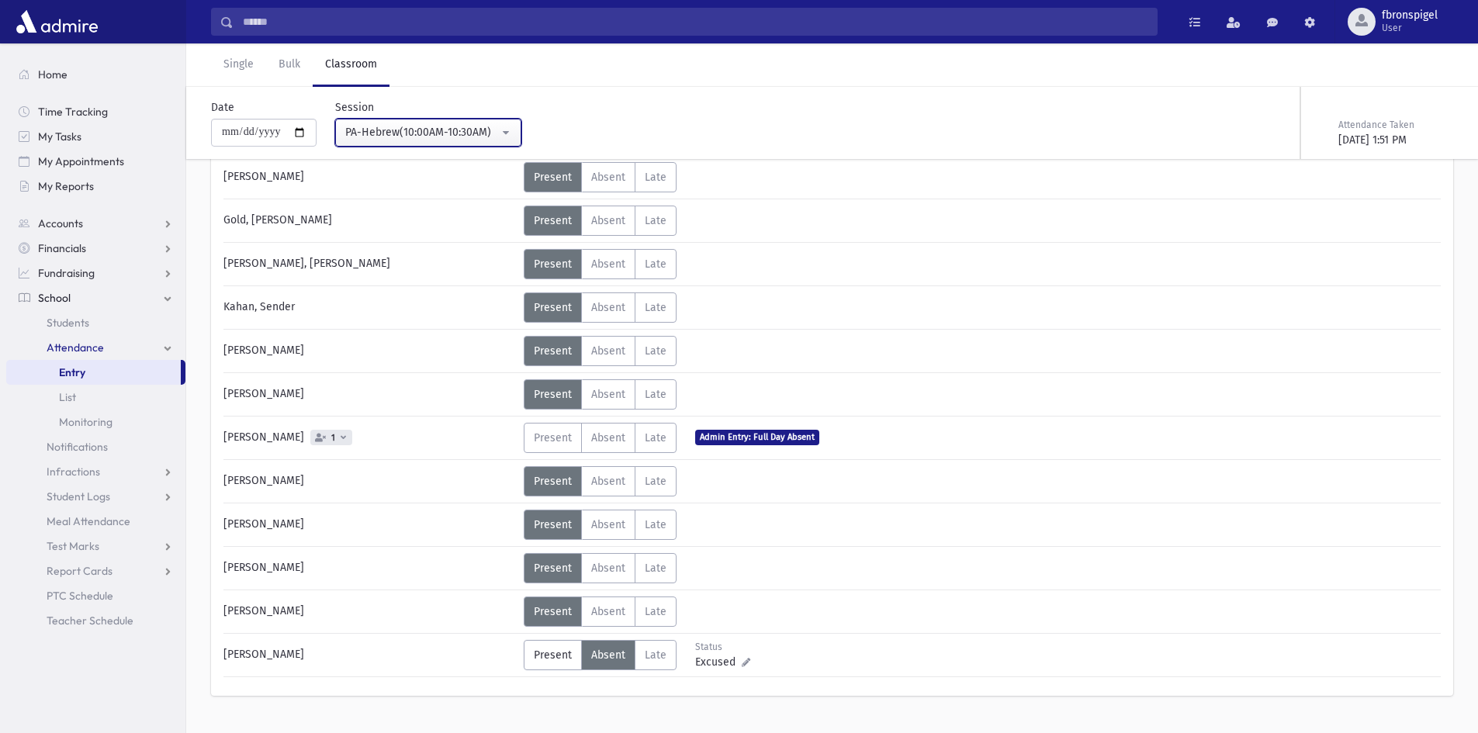
click at [468, 140] on div "PA-Hebrew(10:00AM-10:30AM)" at bounding box center [422, 132] width 154 height 17
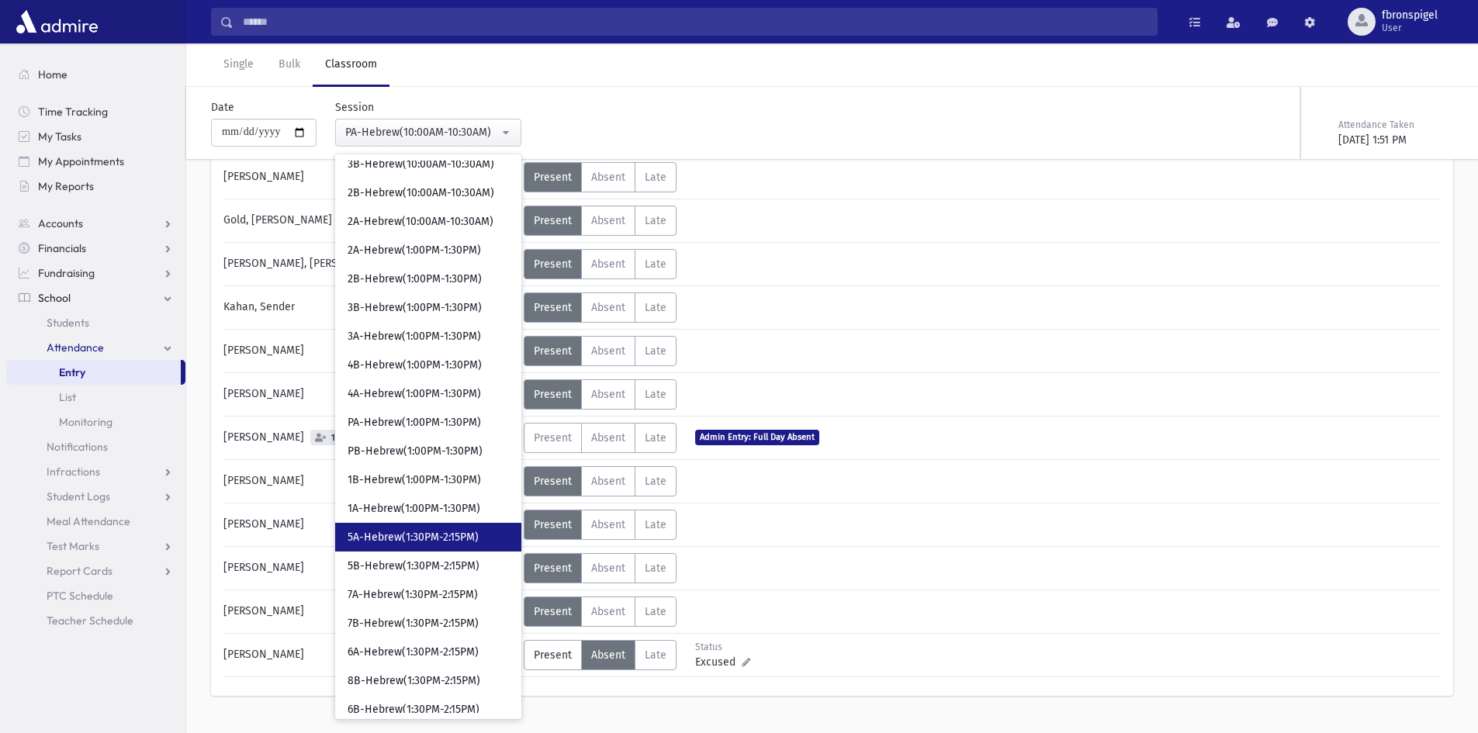
scroll to position [471, 0]
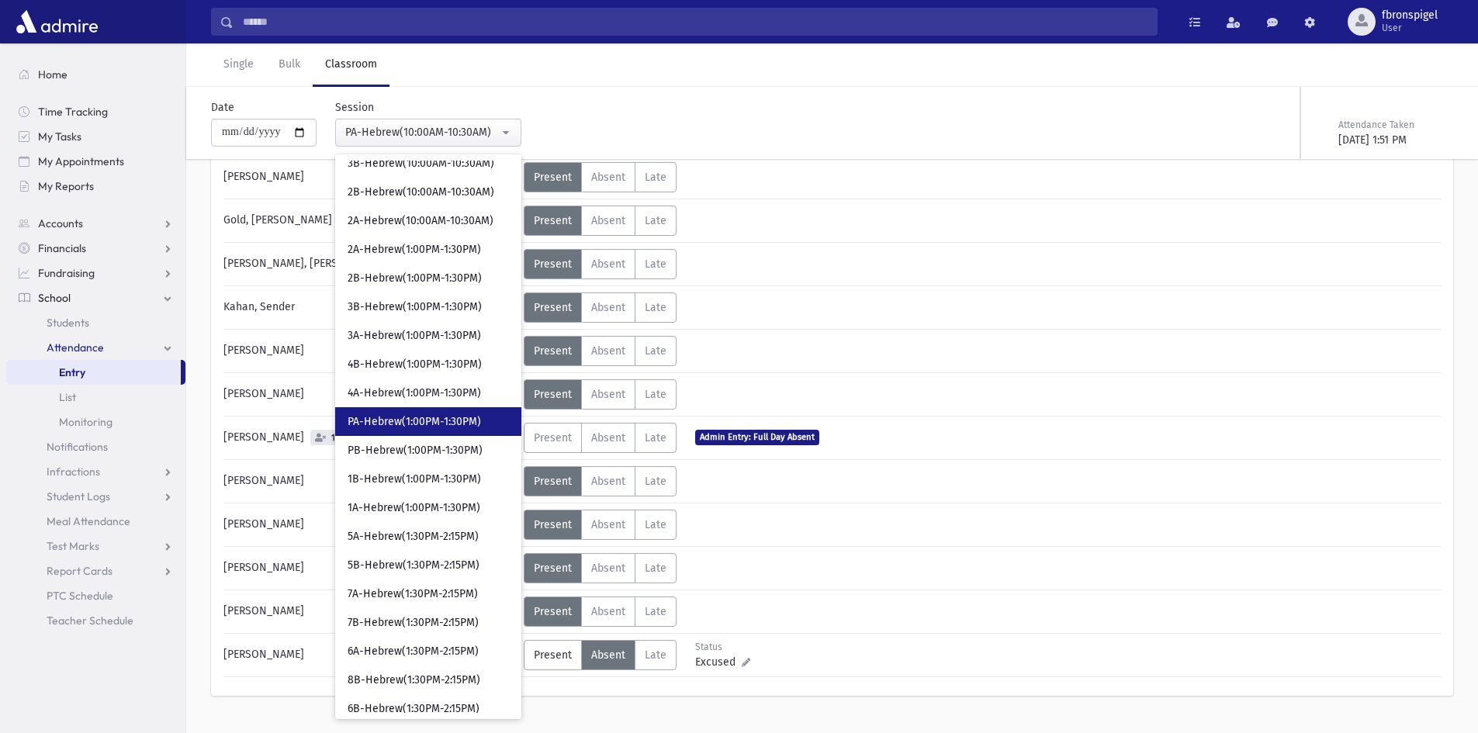
click at [424, 423] on span "PA-Hebrew(1:00PM-1:30PM)" at bounding box center [414, 422] width 133 height 16
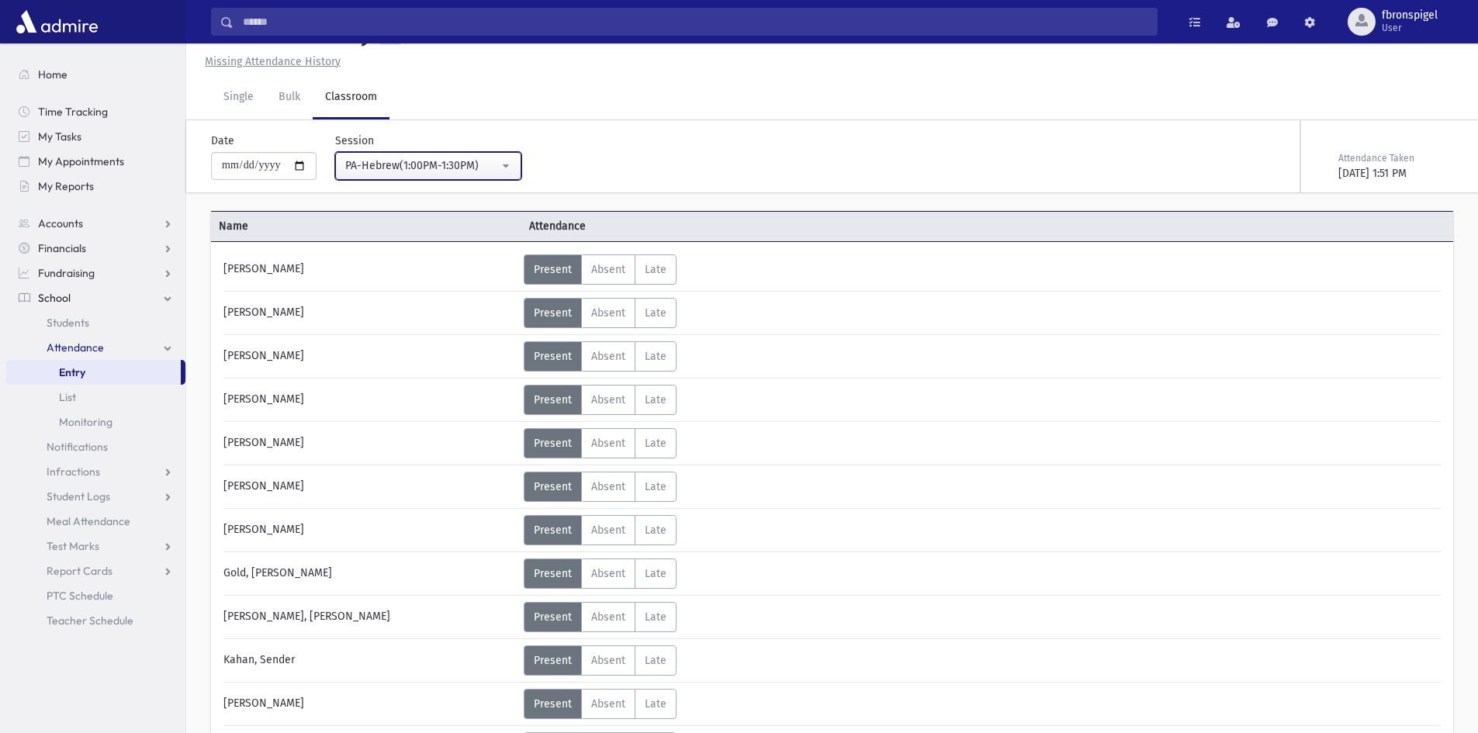
scroll to position [388, 0]
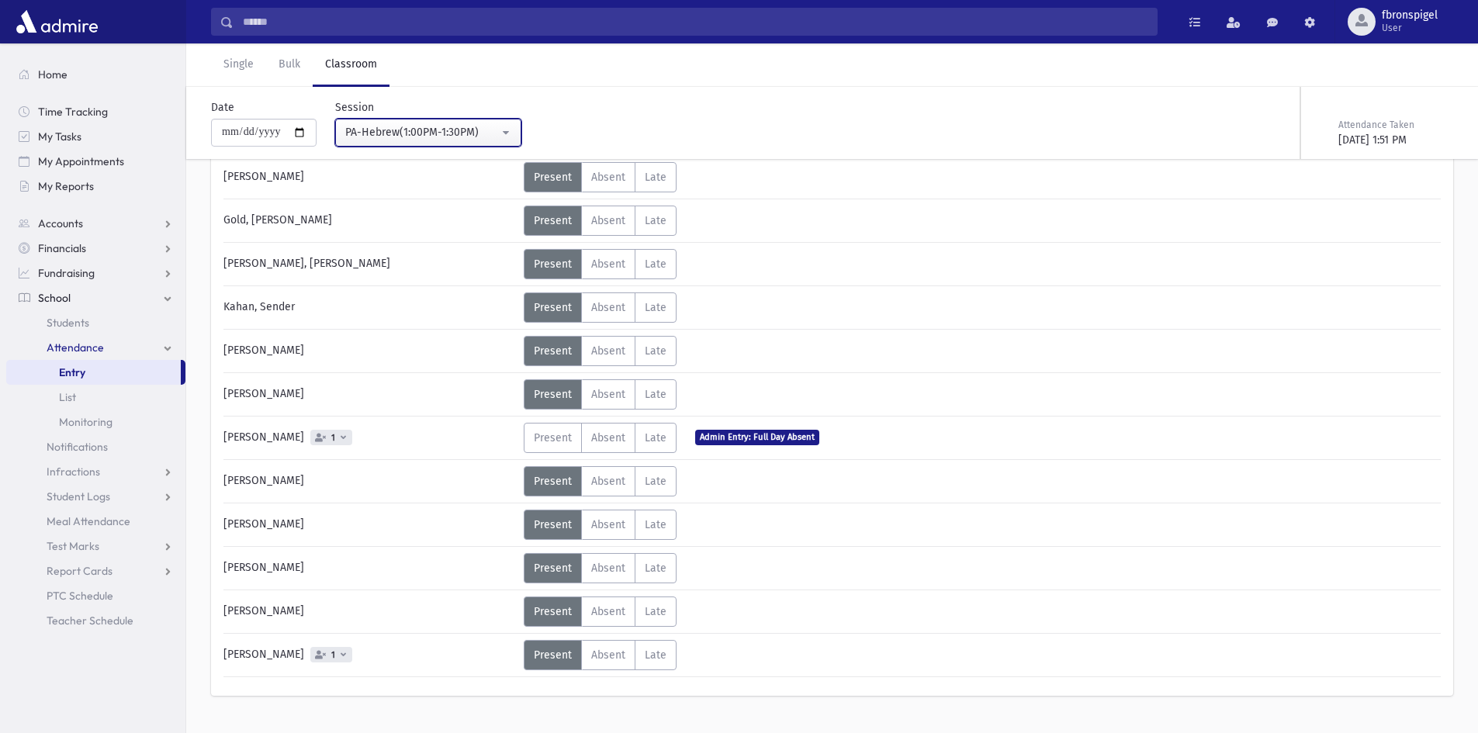
click at [434, 126] on div "PA-Hebrew(1:00PM-1:30PM)" at bounding box center [422, 132] width 154 height 16
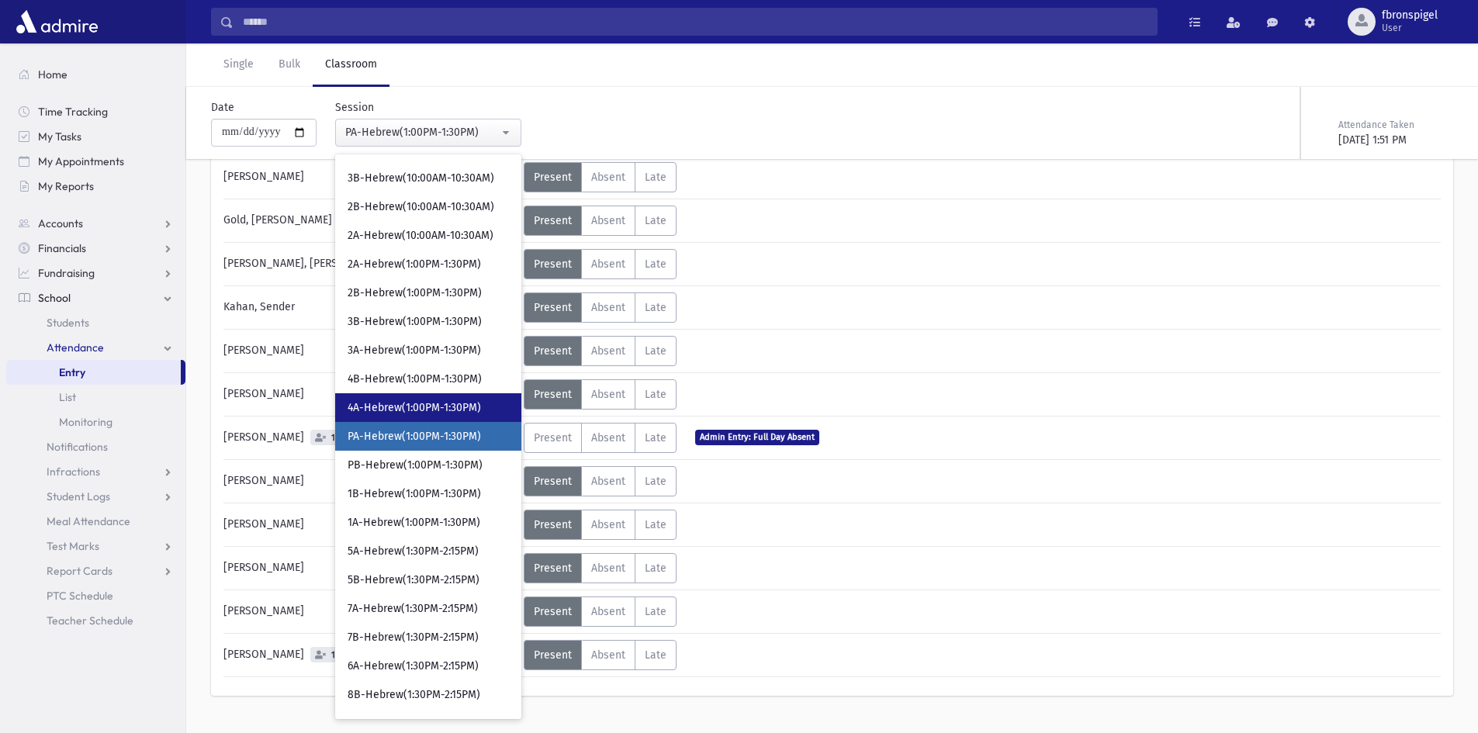
click at [444, 403] on span "4A-Hebrew(1:00PM-1:30PM)" at bounding box center [414, 408] width 133 height 16
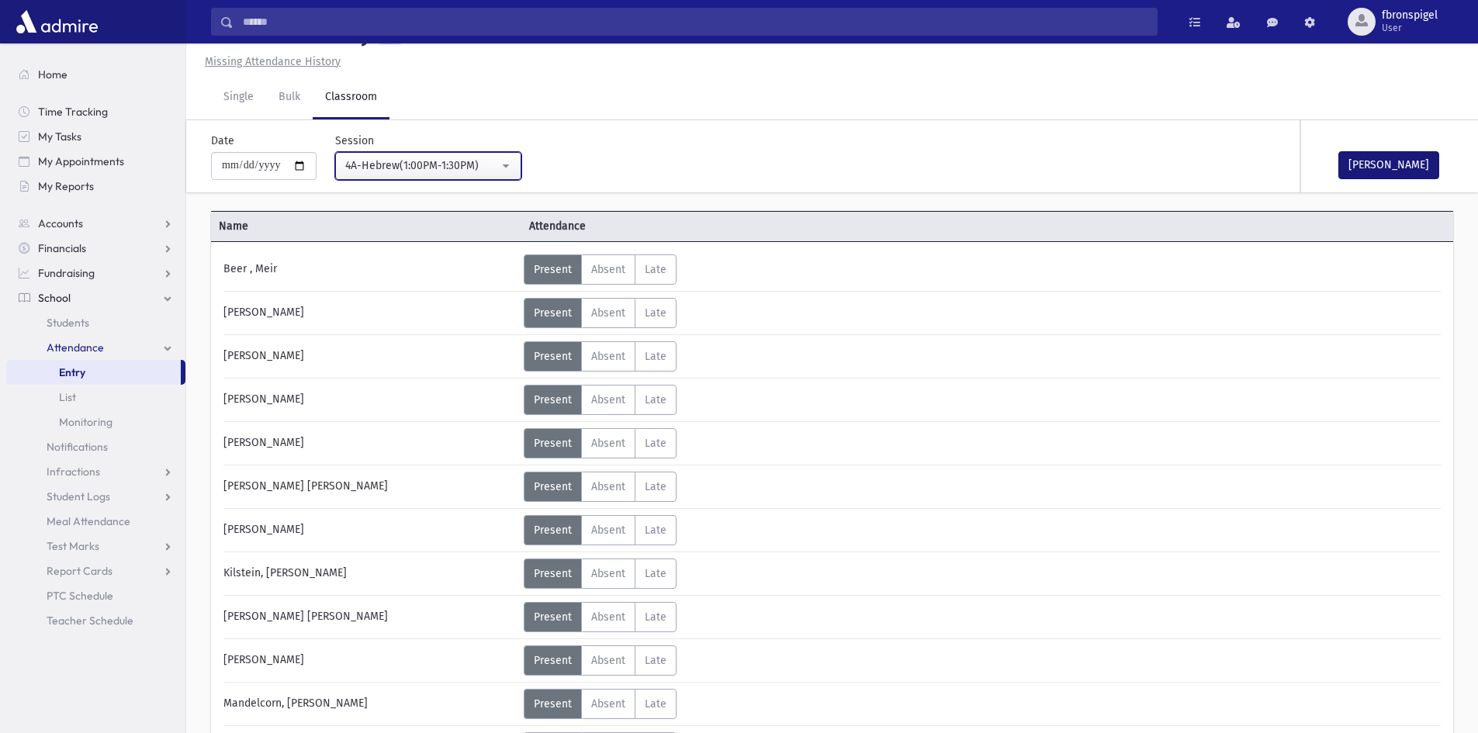
scroll to position [388, 0]
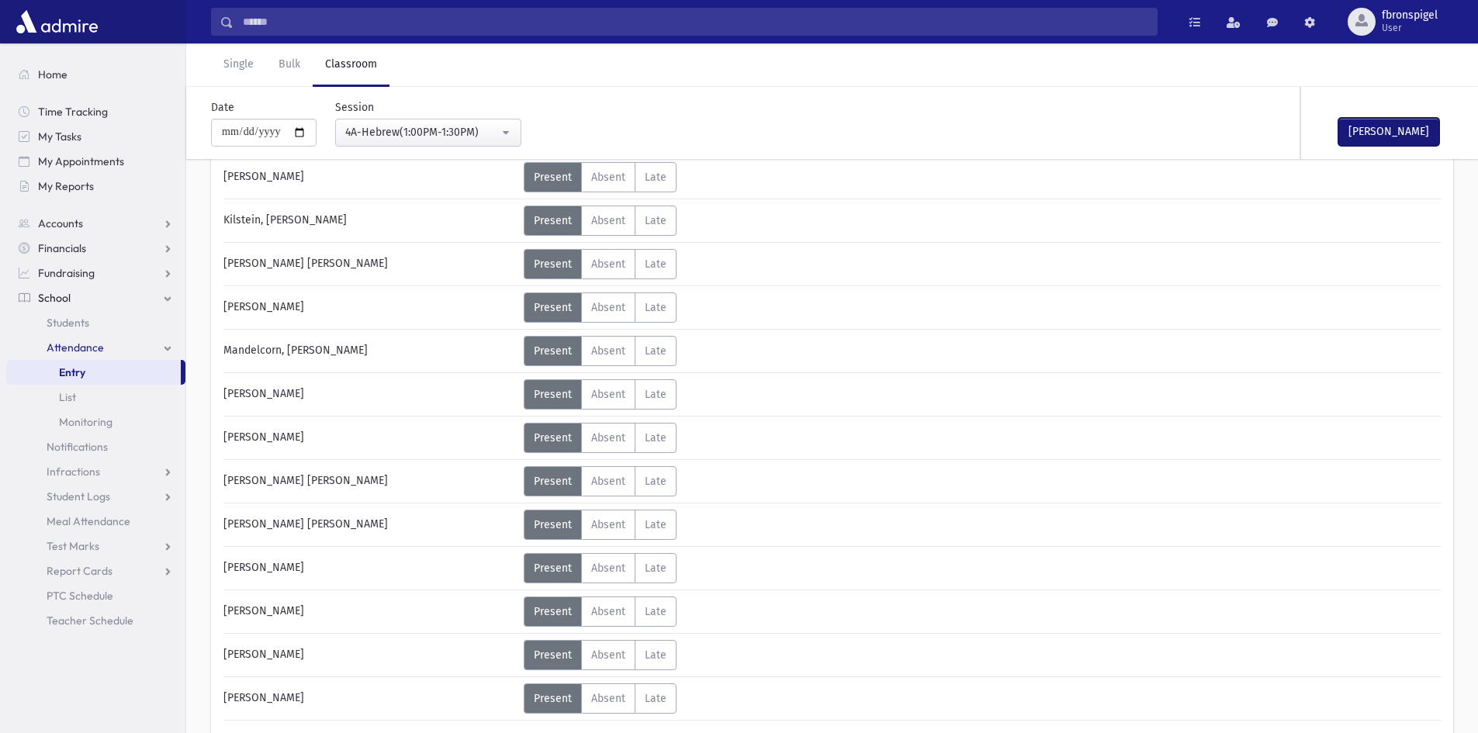
click at [1396, 139] on button "Mark Done" at bounding box center [1388, 132] width 101 height 28
click at [511, 131] on button "4A-Hebrew(1:00PM-1:30PM)" at bounding box center [428, 133] width 186 height 28
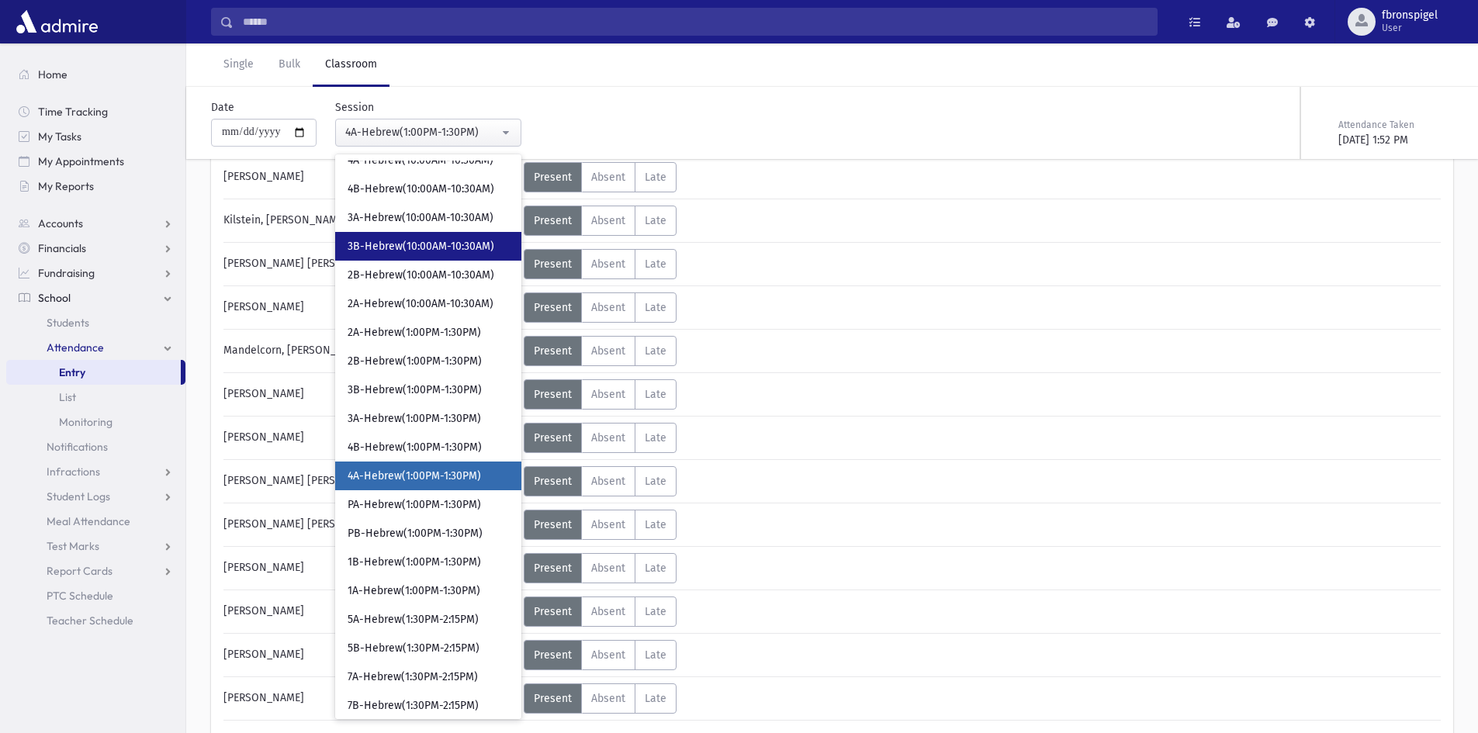
scroll to position [350, 0]
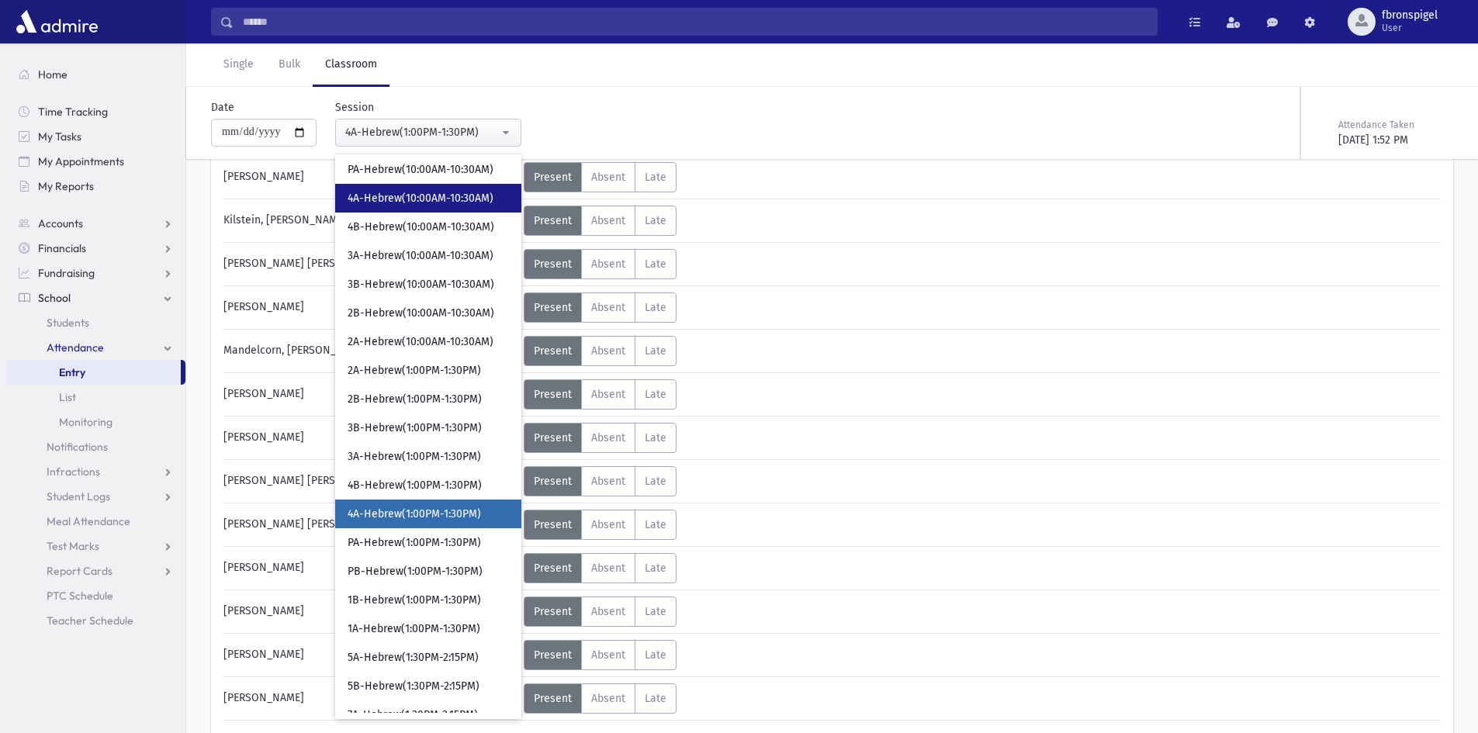
click at [396, 192] on span "4A-Hebrew(10:00AM-10:30AM)" at bounding box center [421, 199] width 146 height 16
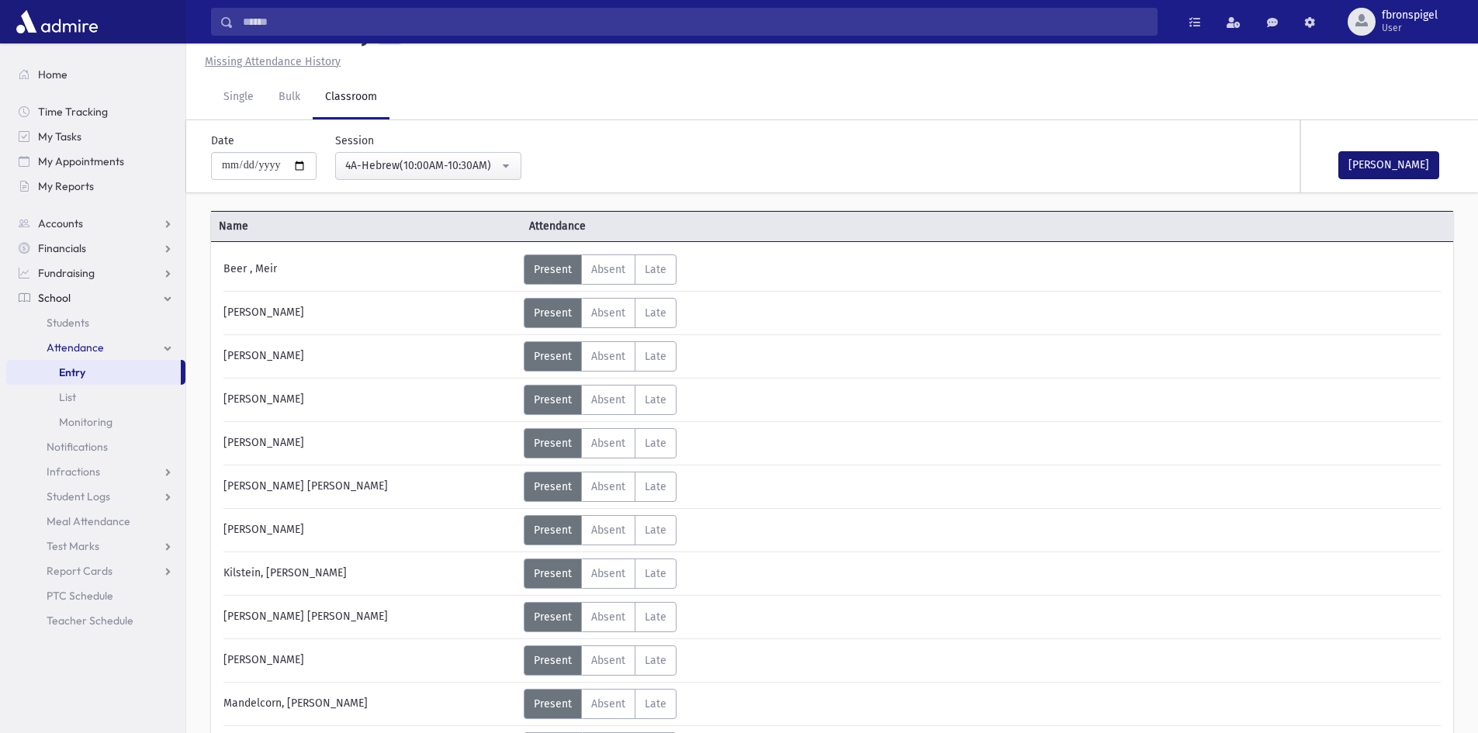
scroll to position [388, 0]
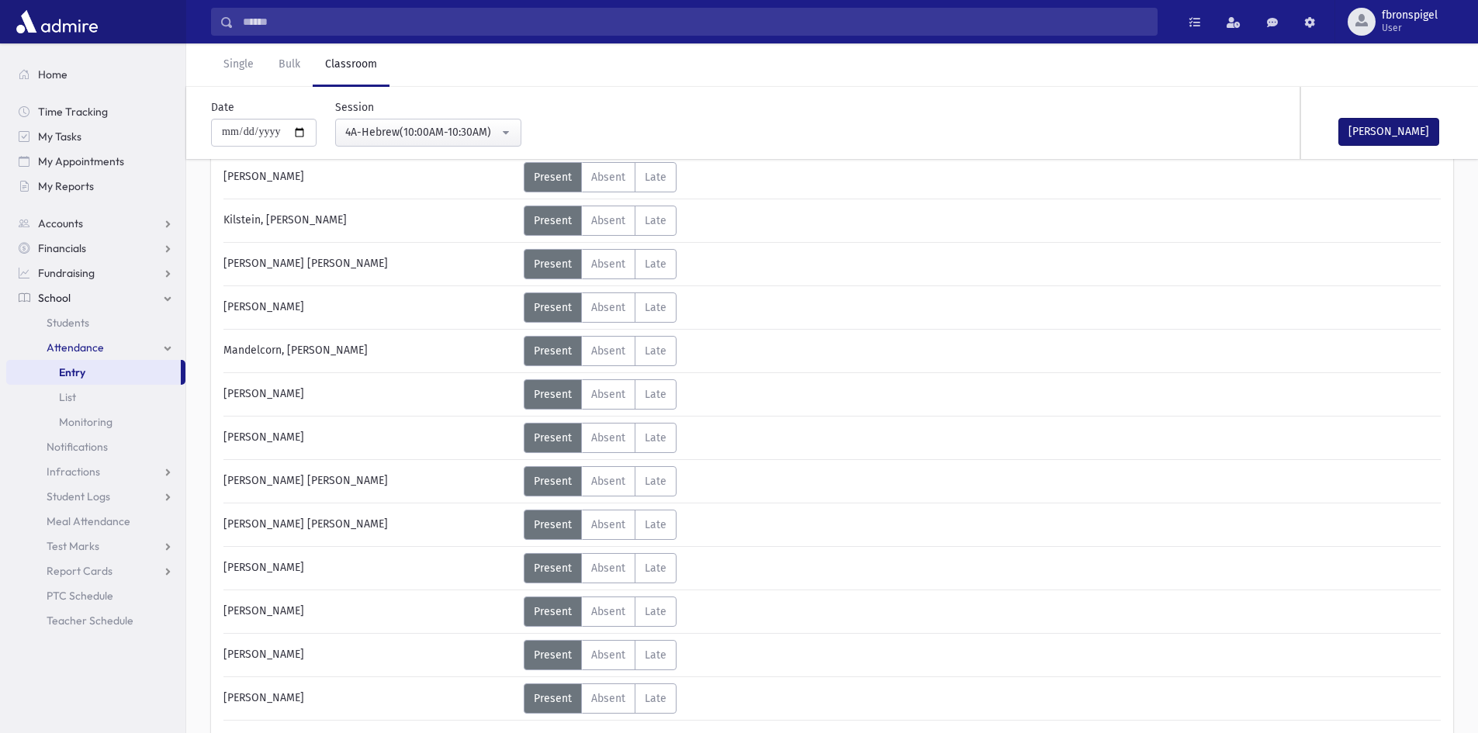
click at [1379, 157] on div "Mark Done" at bounding box center [1378, 123] width 155 height 72
click at [1359, 127] on button "Mark Done" at bounding box center [1388, 132] width 101 height 28
click at [384, 130] on div "4A-Hebrew(10:00AM-10:30AM)" at bounding box center [422, 132] width 154 height 16
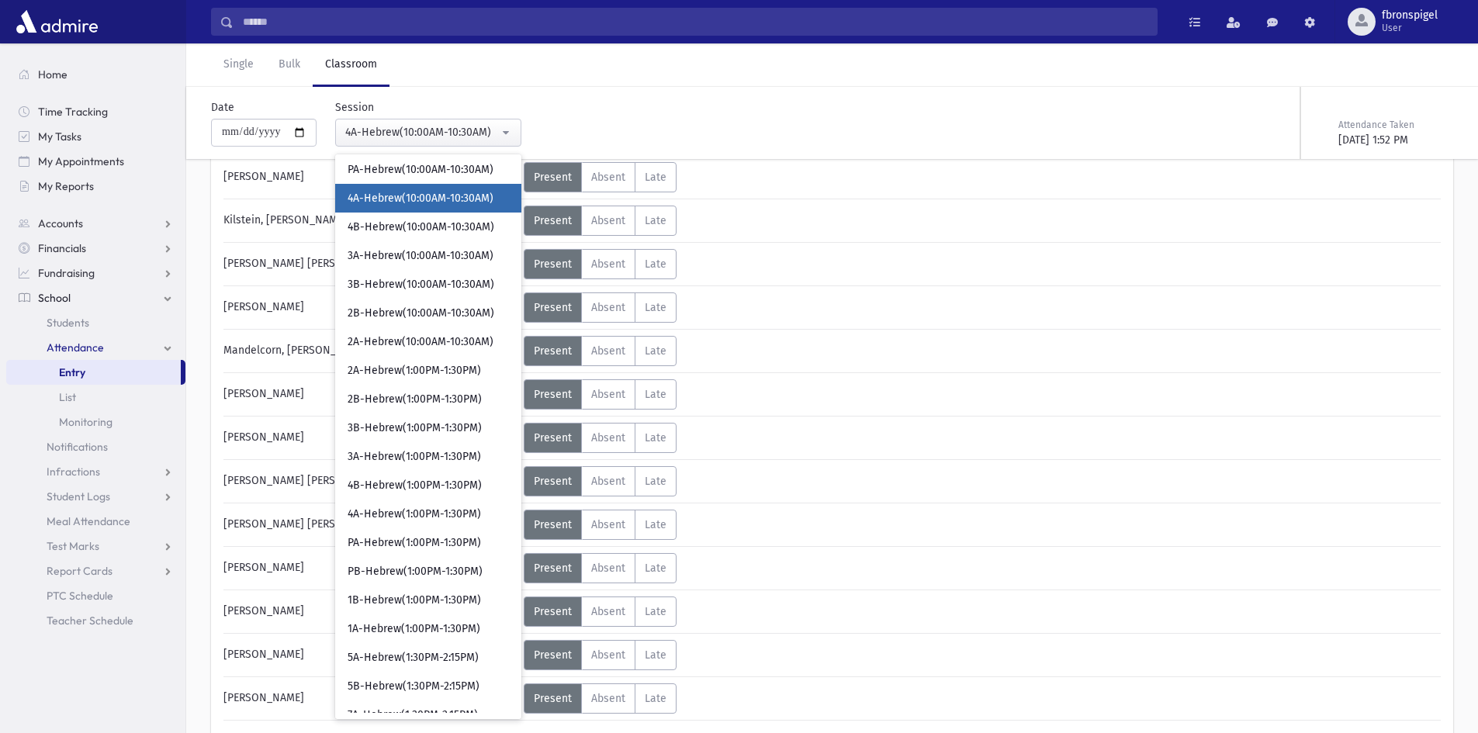
scroll to position [112, 0]
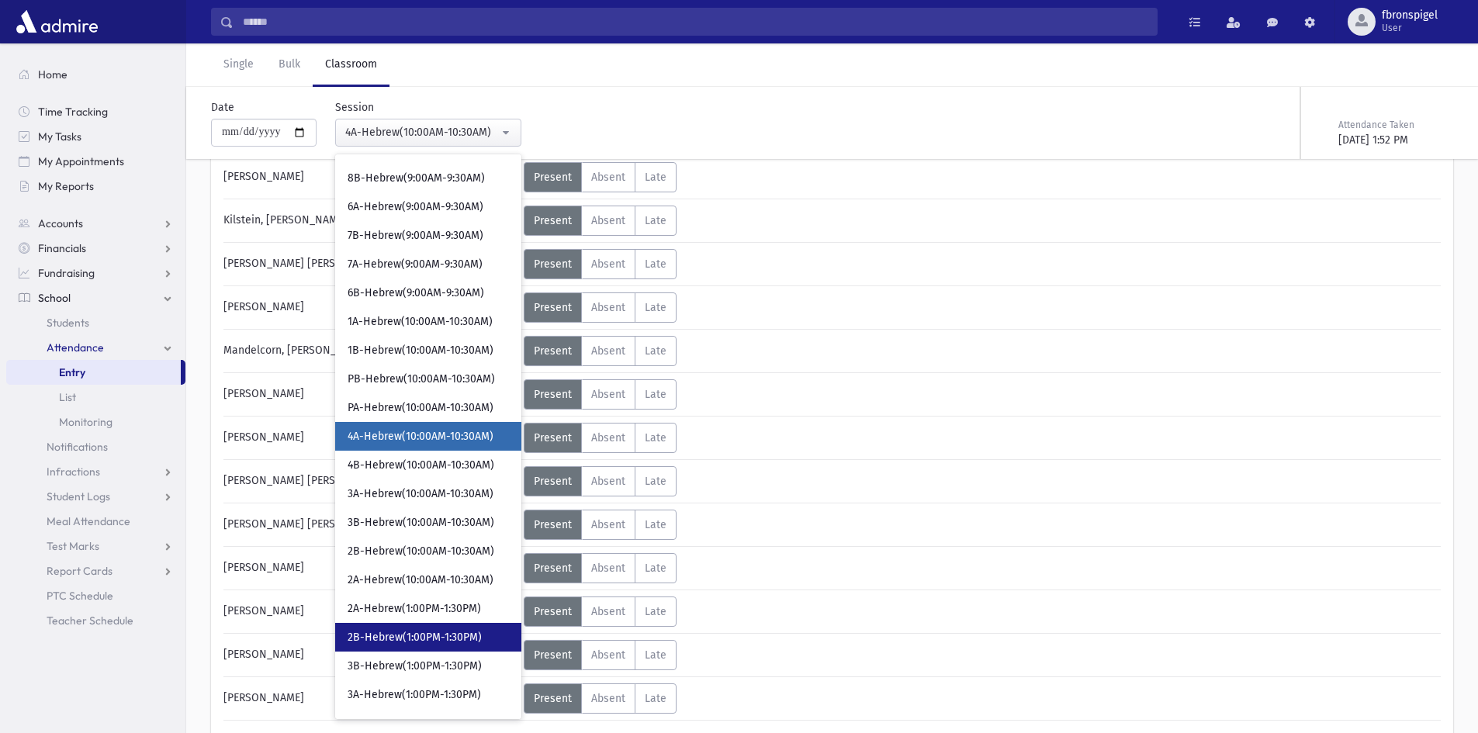
click at [396, 645] on link "2B-Hebrew(1:00PM-1:30PM)" at bounding box center [428, 637] width 186 height 29
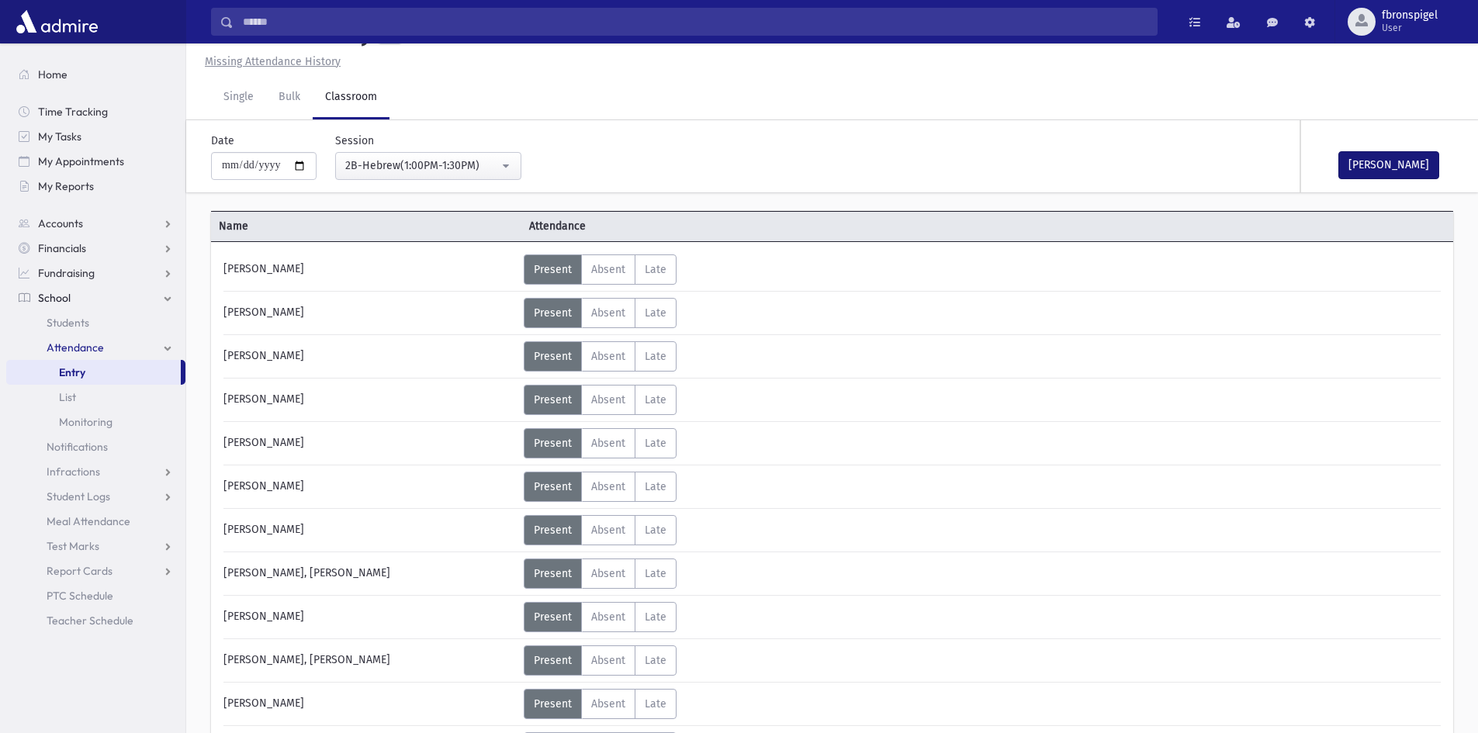
scroll to position [388, 0]
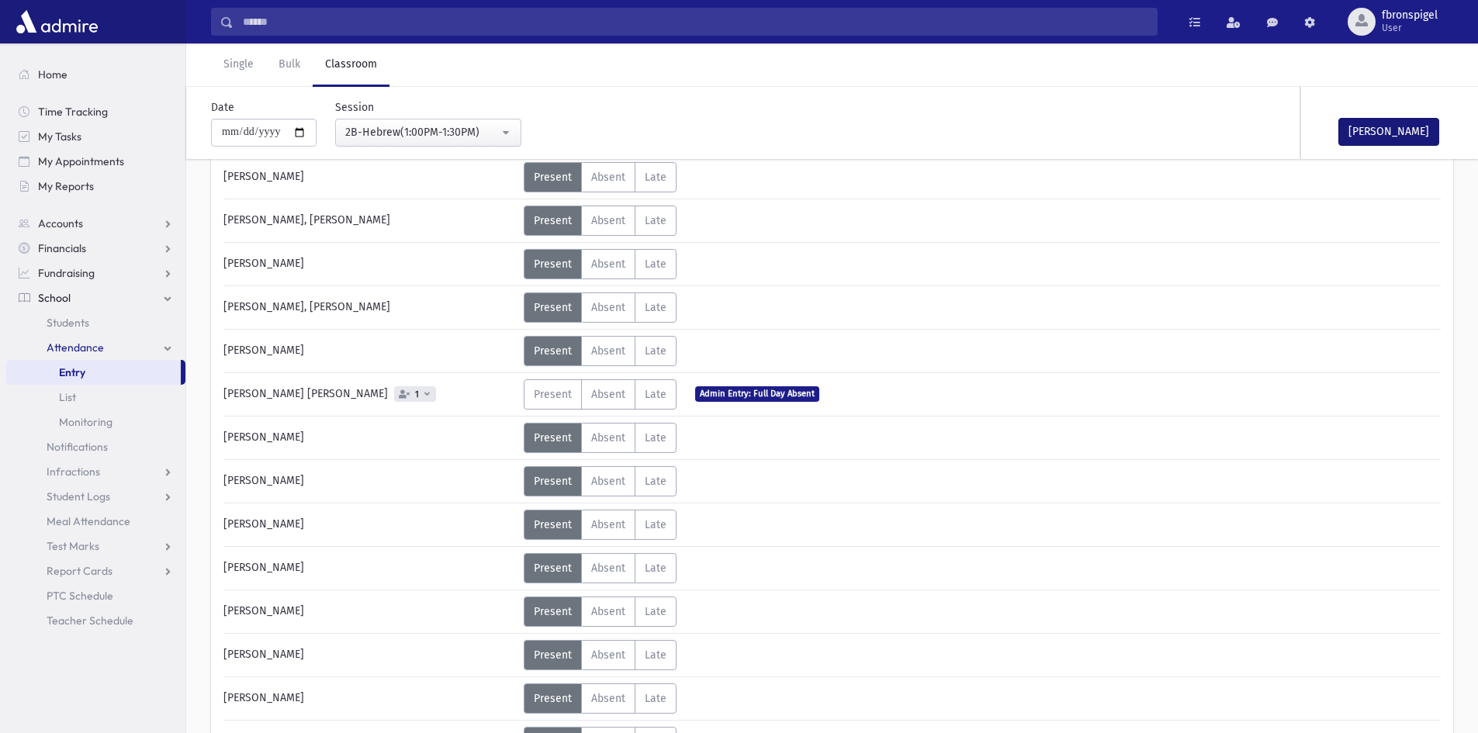
click at [1383, 158] on div "Mark Done" at bounding box center [1378, 123] width 155 height 72
click at [1390, 123] on button "Mark Done" at bounding box center [1388, 132] width 101 height 28
click at [458, 128] on div "2B-Hebrew(1:00PM-1:30PM)" at bounding box center [422, 132] width 154 height 16
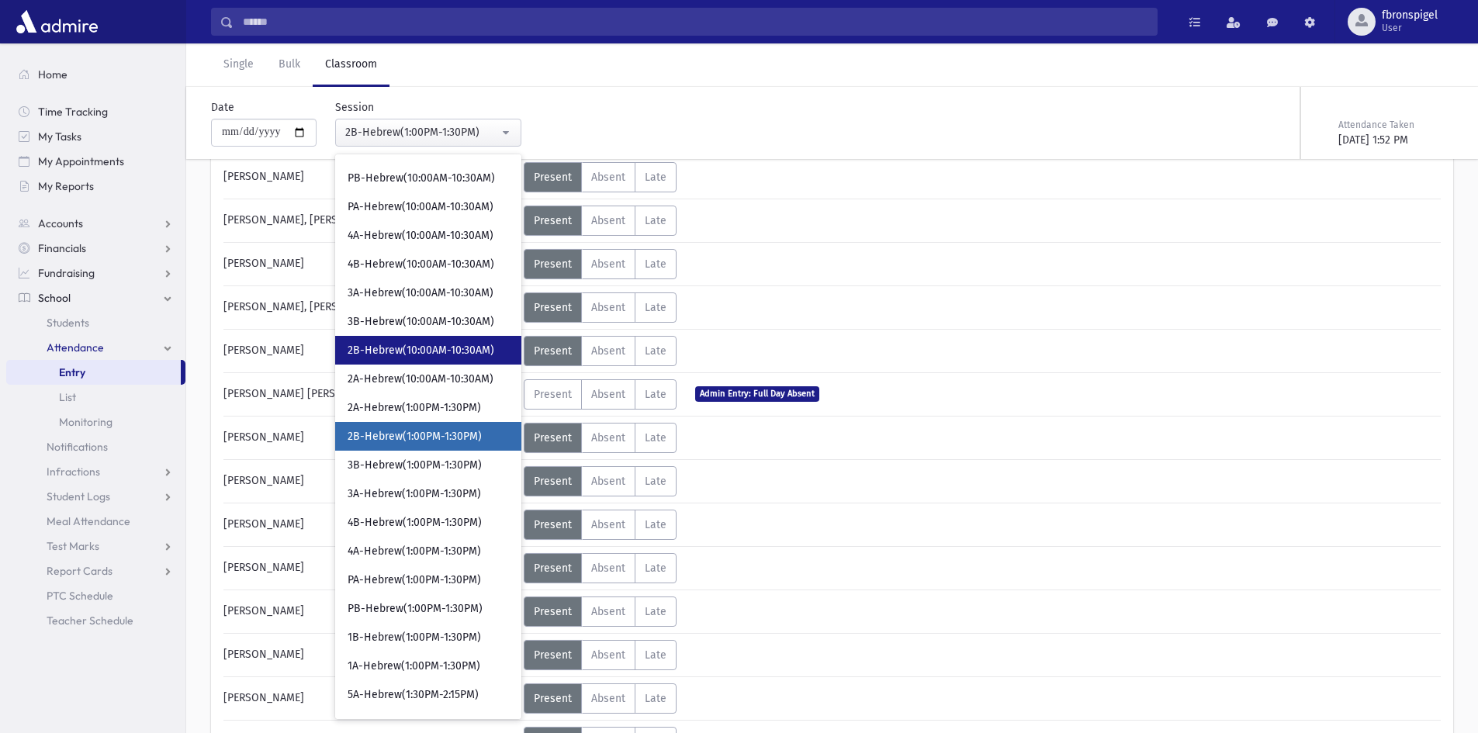
click at [424, 338] on link "2B-Hebrew(10:00AM-10:30AM)" at bounding box center [428, 350] width 186 height 29
select select "***"
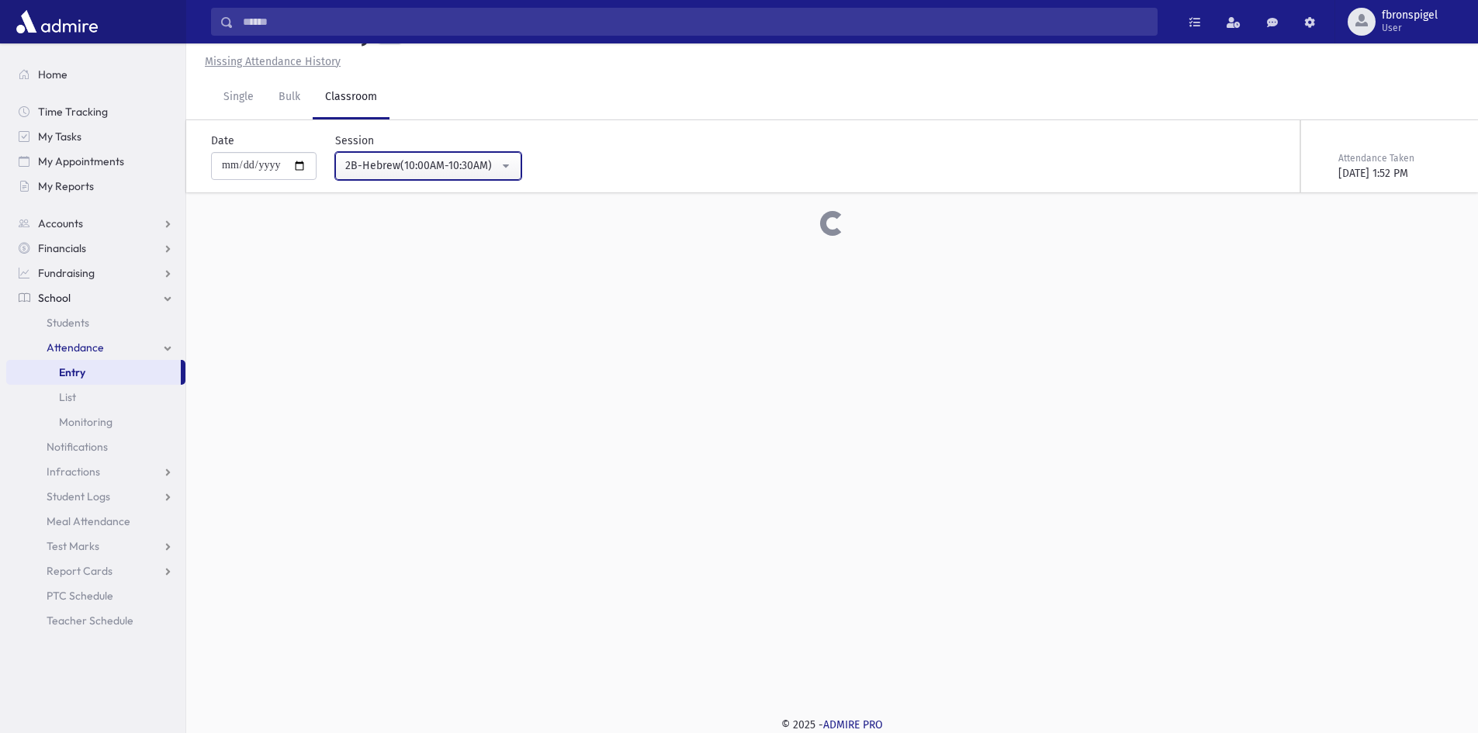
scroll to position [35, 0]
click at [1368, 161] on button "Mark Done" at bounding box center [1388, 165] width 101 height 28
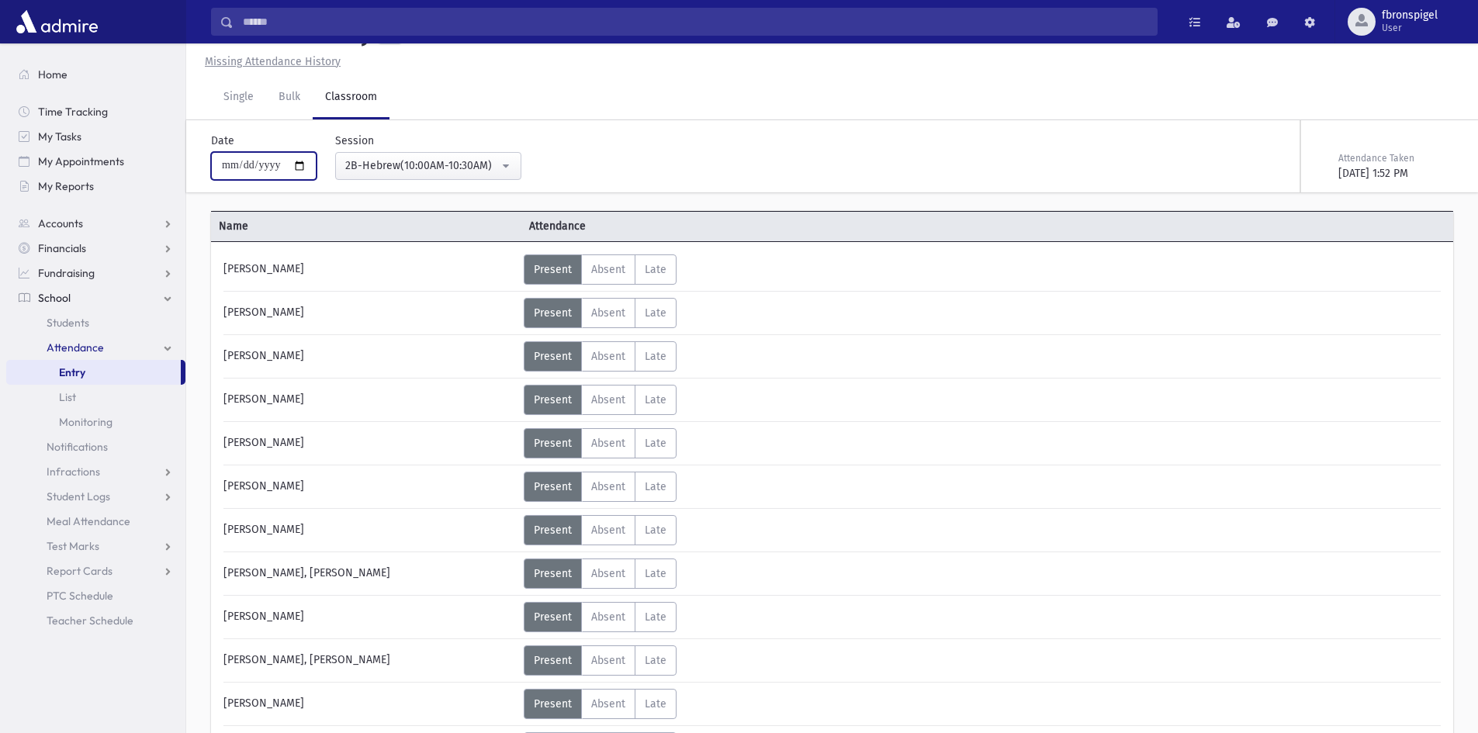
click at [303, 166] on input "**********" at bounding box center [264, 166] width 106 height 28
type input "**********"
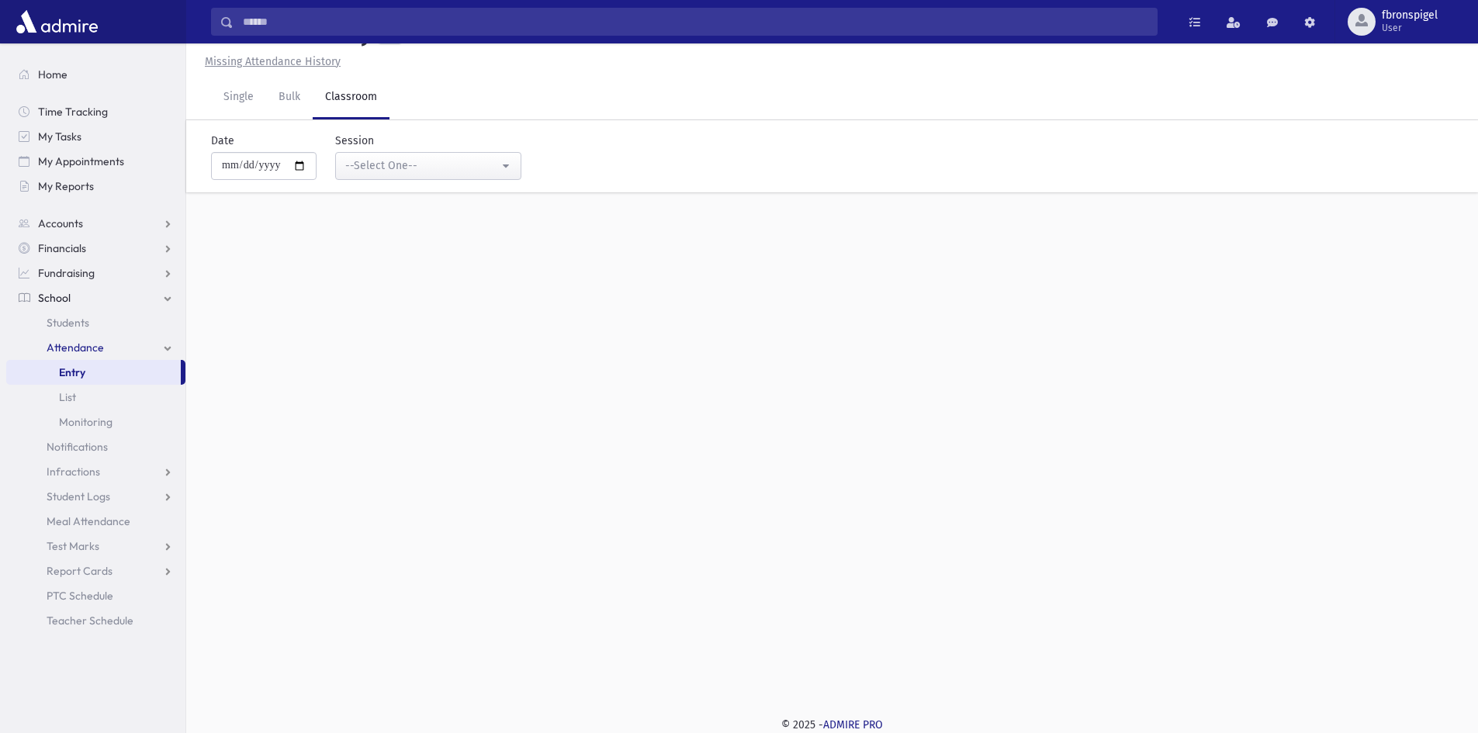
click at [409, 165] on div "--Select One--" at bounding box center [422, 165] width 154 height 16
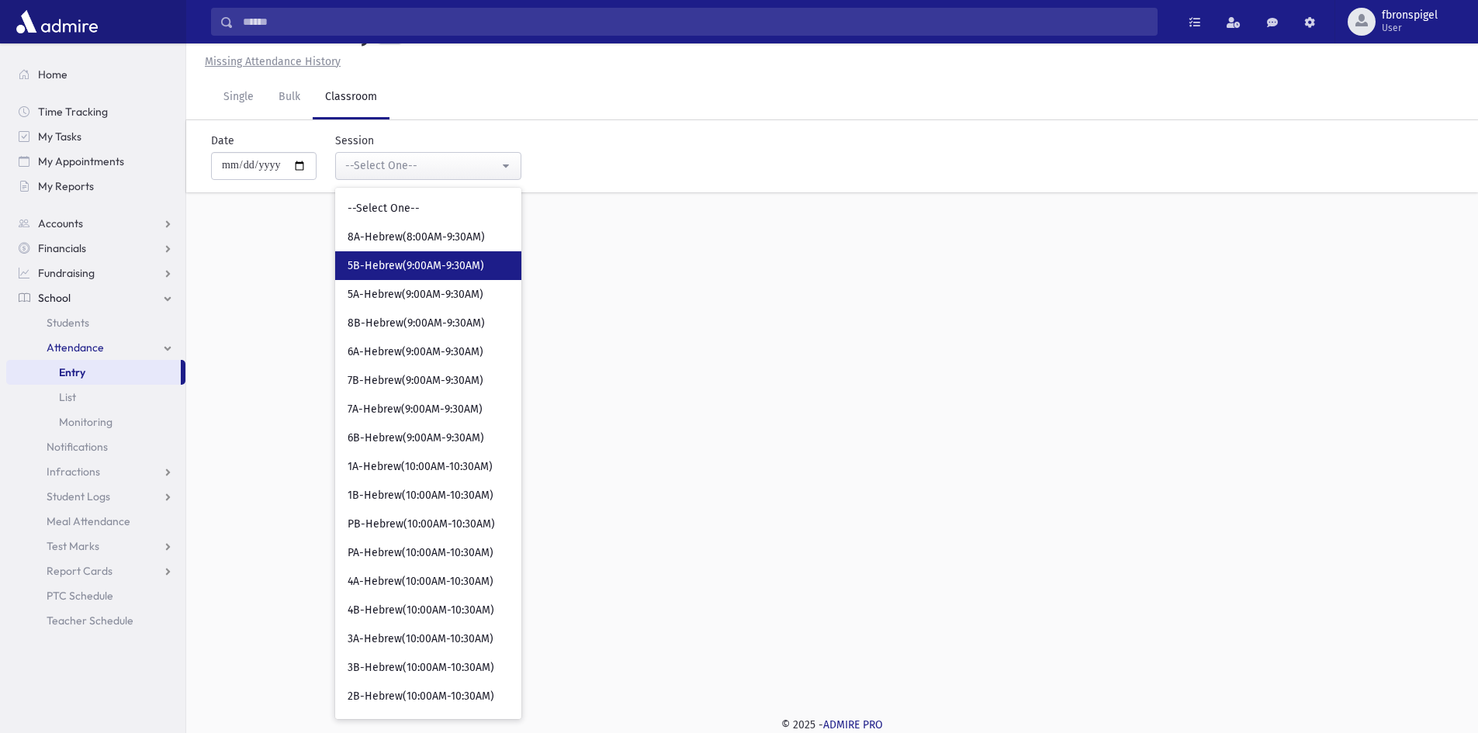
click at [372, 271] on span "5B-Hebrew(9:00AM-9:30AM)" at bounding box center [416, 266] width 137 height 16
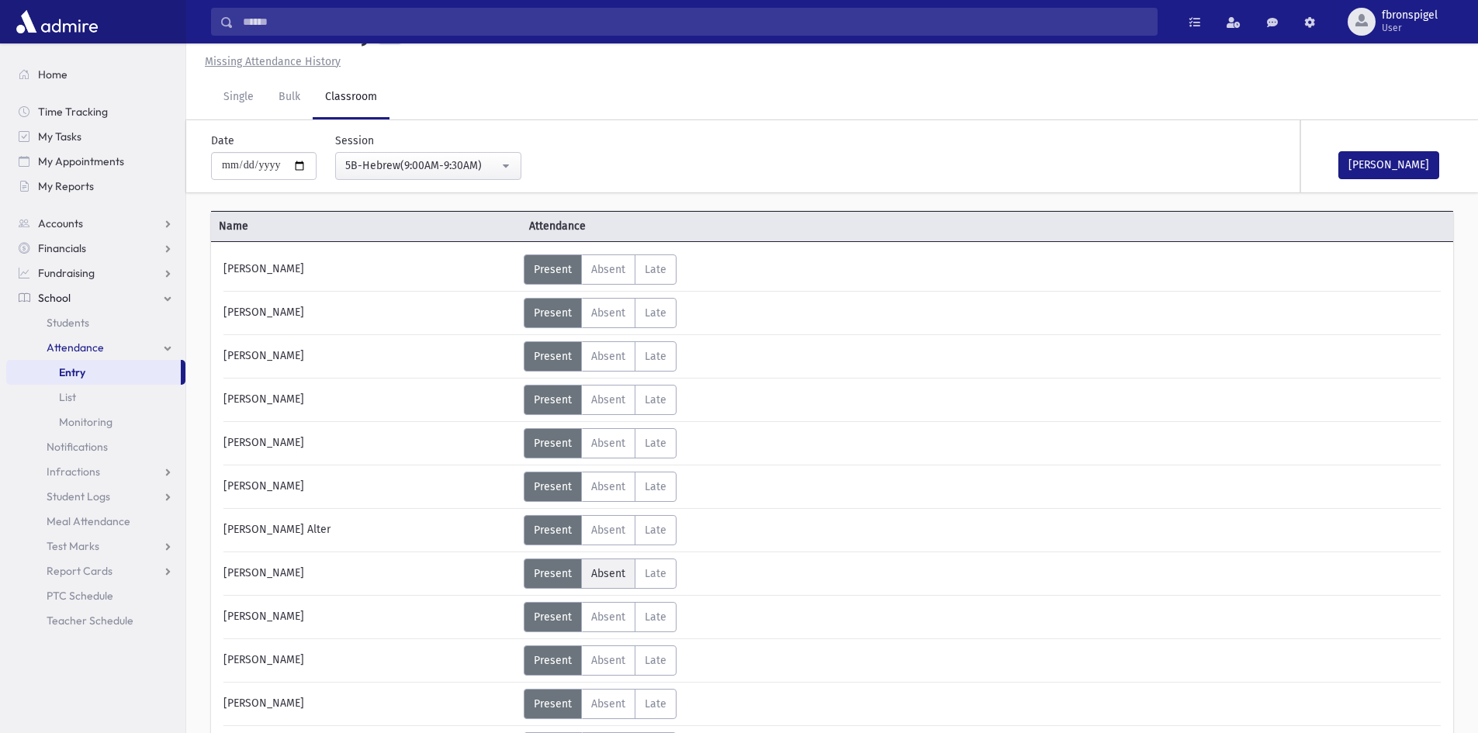
click at [604, 577] on span "Absent" at bounding box center [608, 573] width 34 height 13
click at [1362, 162] on button "Mark Done" at bounding box center [1388, 165] width 101 height 28
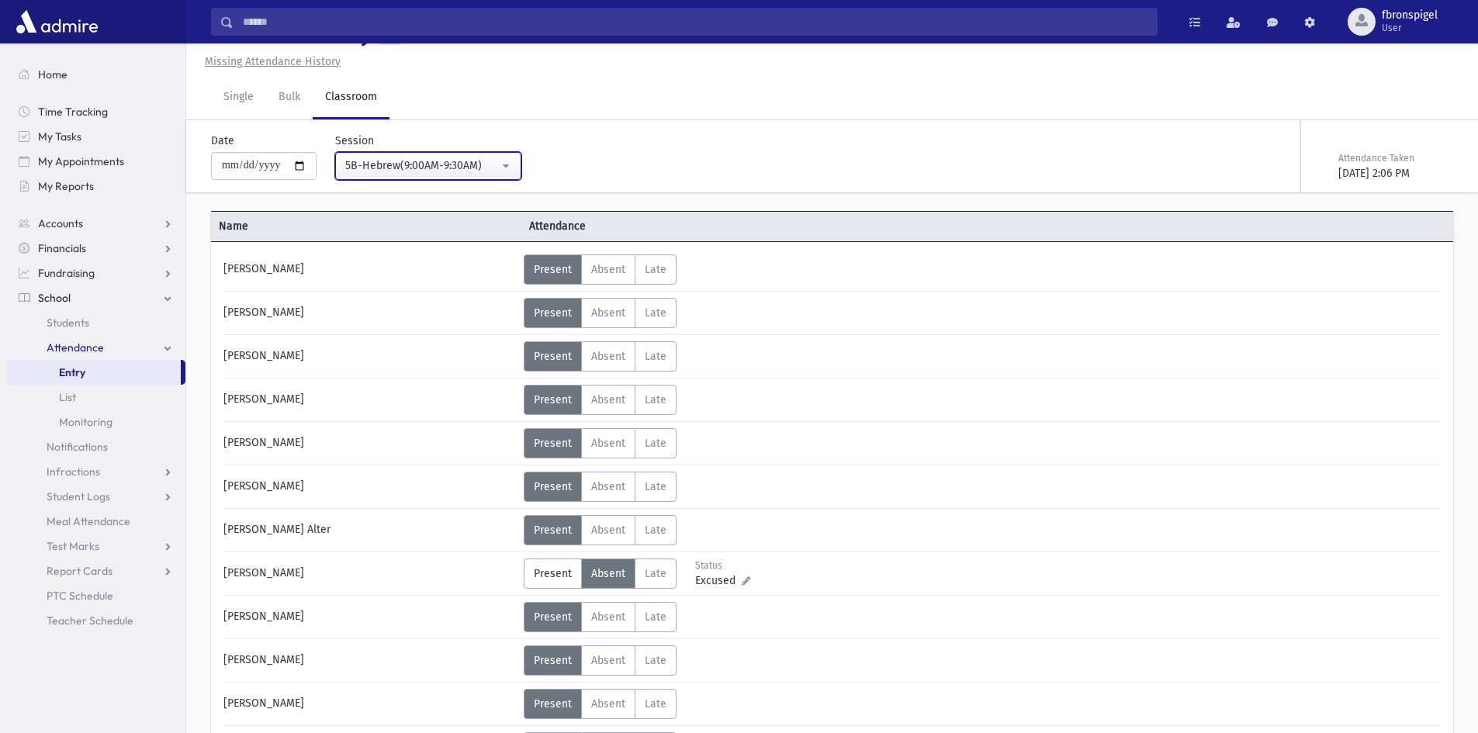
click at [437, 155] on button "5B-Hebrew(9:00AM-9:30AM)" at bounding box center [428, 166] width 186 height 28
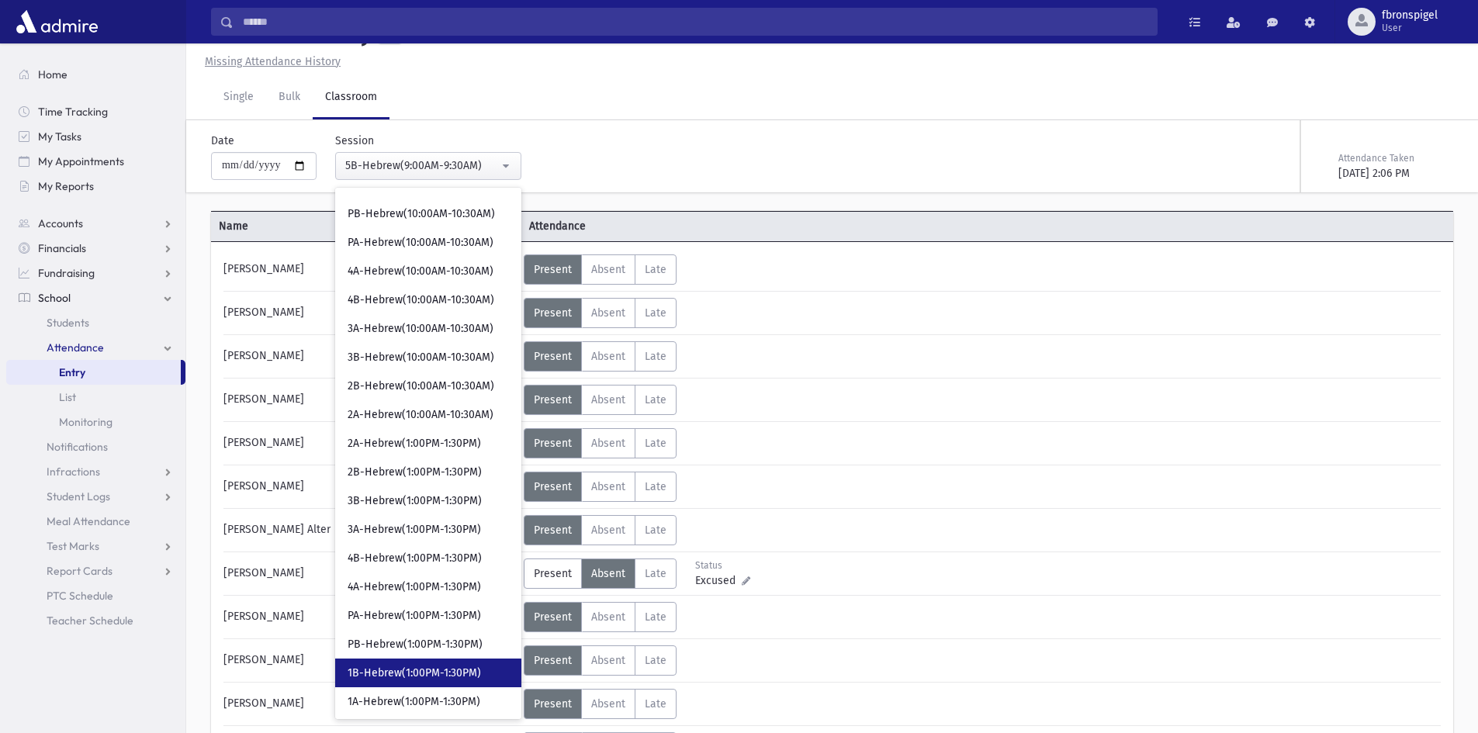
scroll to position [388, 0]
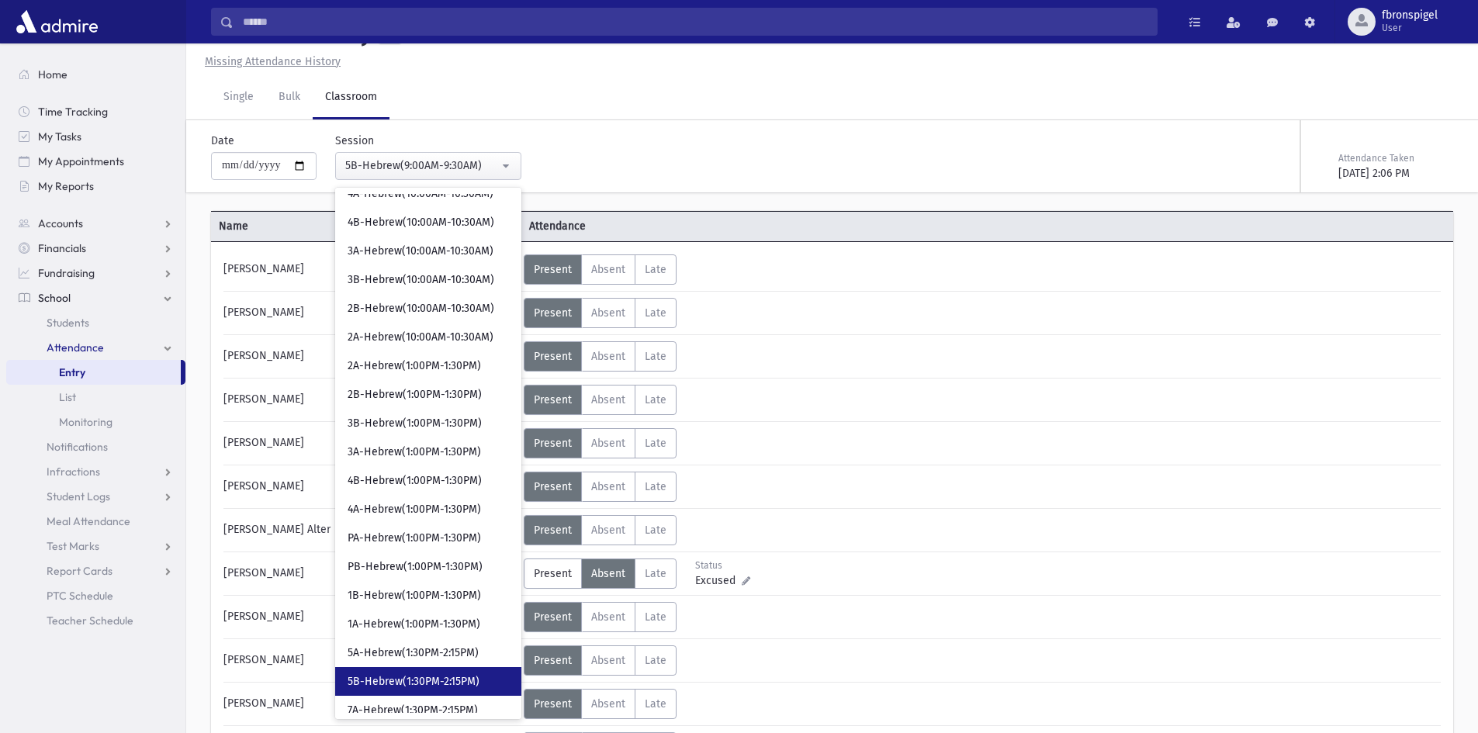
click at [410, 677] on span "5B-Hebrew(1:30PM-2:15PM)" at bounding box center [414, 682] width 132 height 16
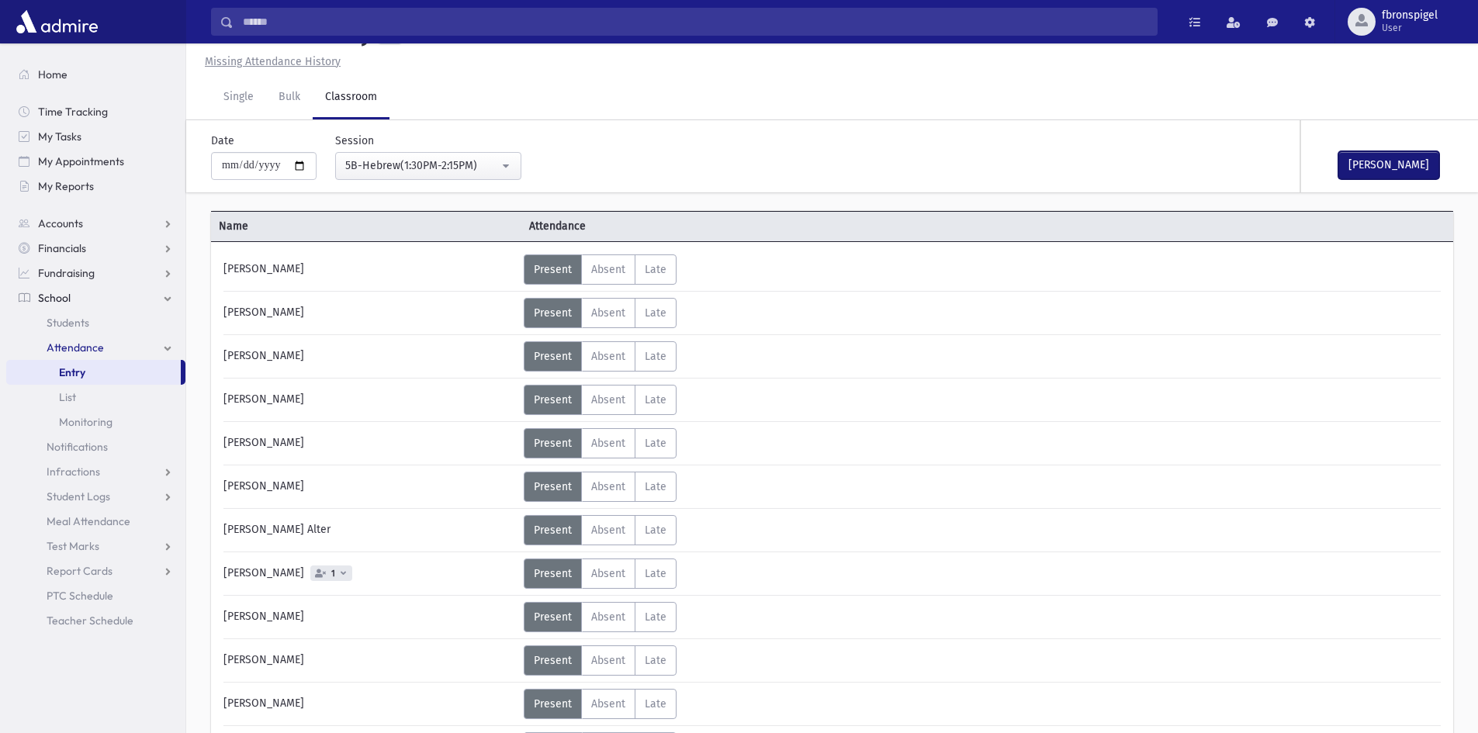
click at [1369, 161] on button "Mark Done" at bounding box center [1388, 165] width 101 height 28
click at [383, 170] on div "5B-Hebrew(1:30PM-2:15PM)" at bounding box center [422, 165] width 154 height 16
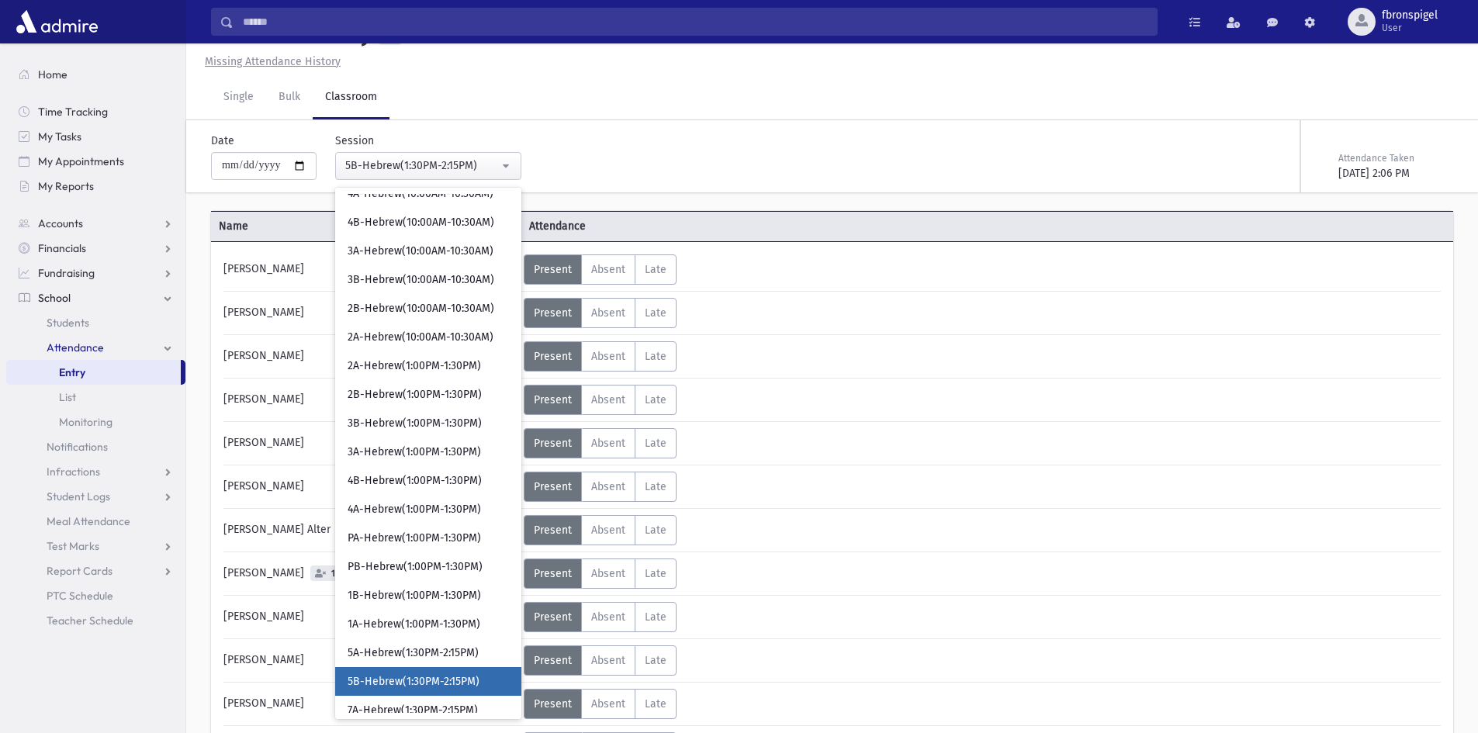
scroll to position [600, 0]
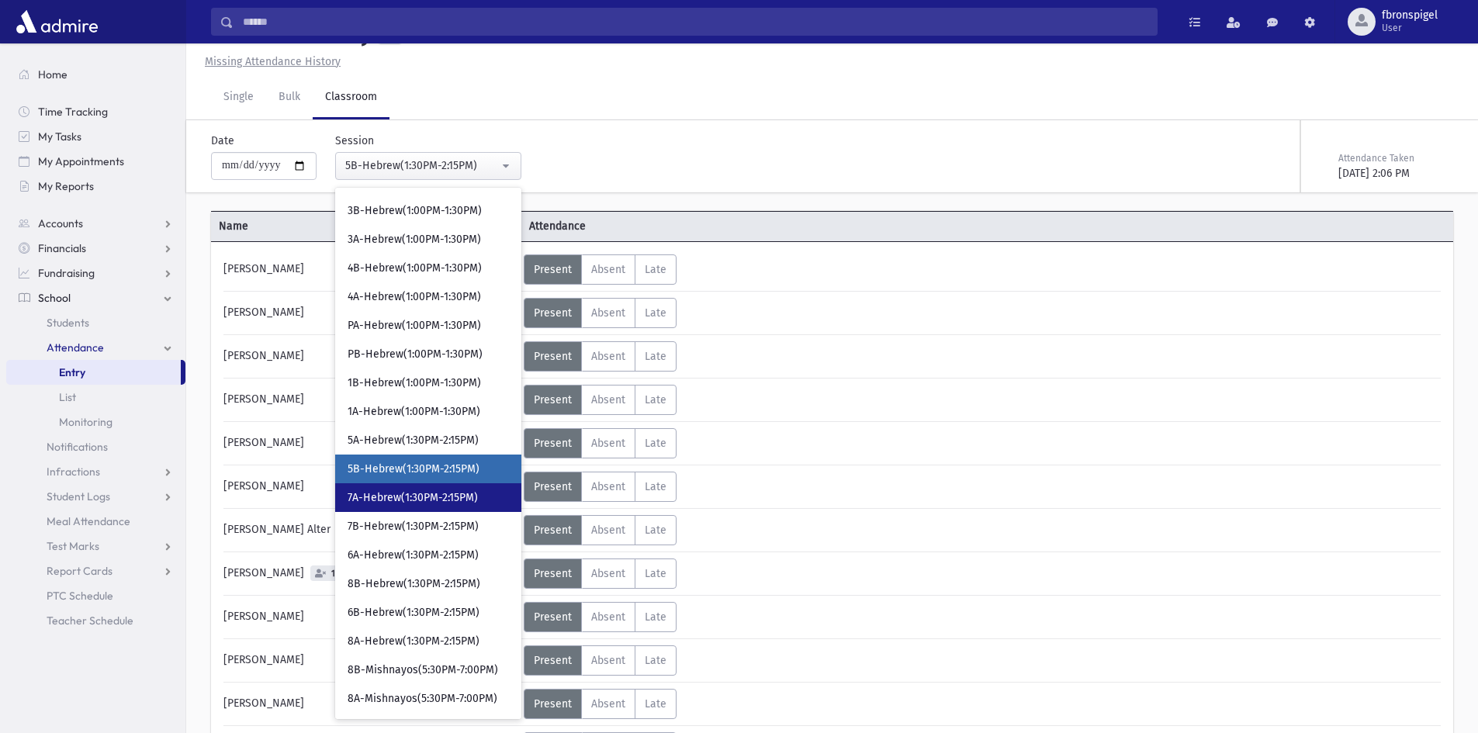
click at [408, 503] on span "7A-Hebrew(1:30PM-2:15PM)" at bounding box center [413, 498] width 130 height 16
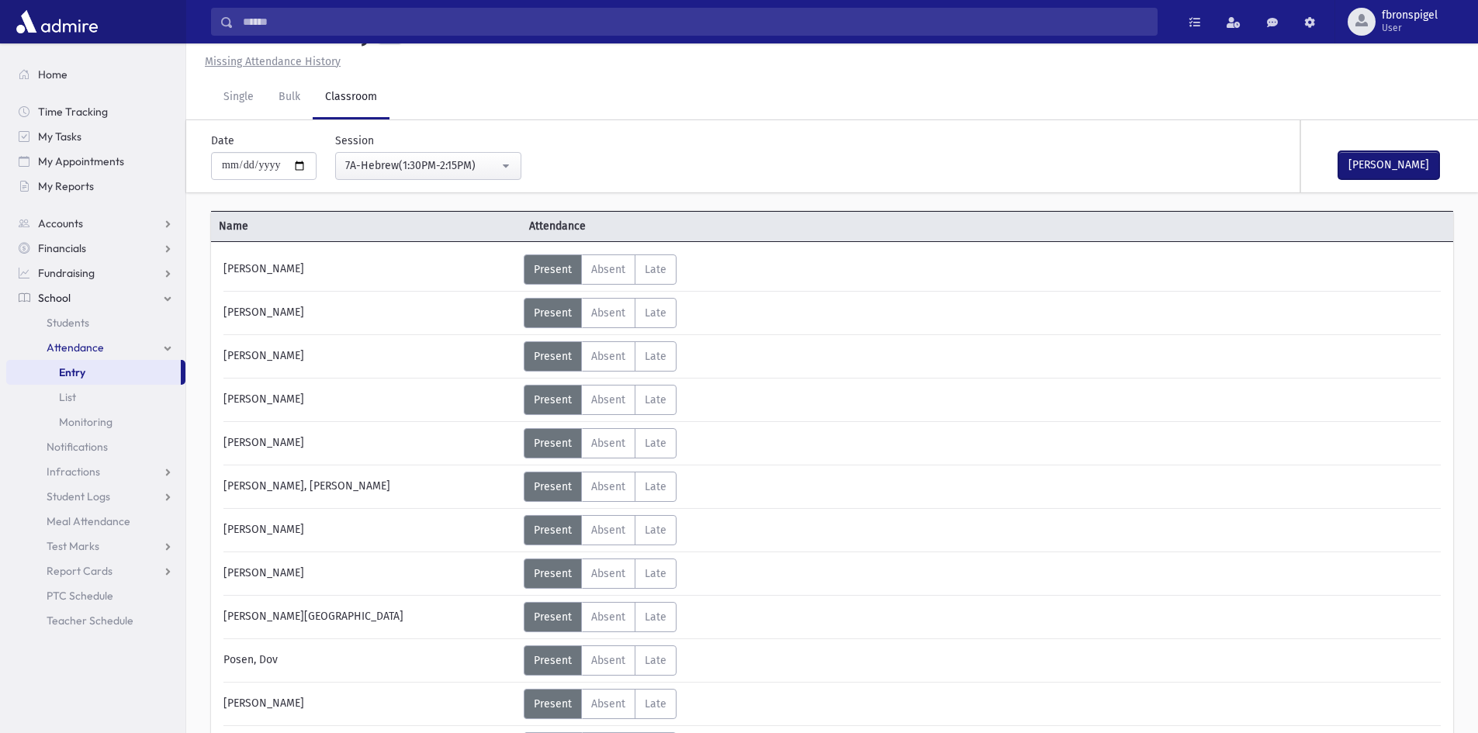
drag, startPoint x: 1356, startPoint y: 161, endPoint x: 1057, endPoint y: 150, distance: 299.7
click at [1352, 160] on button "Mark Done" at bounding box center [1388, 165] width 101 height 28
click at [468, 168] on div "7A-Hebrew(1:30PM-2:15PM)" at bounding box center [422, 165] width 154 height 16
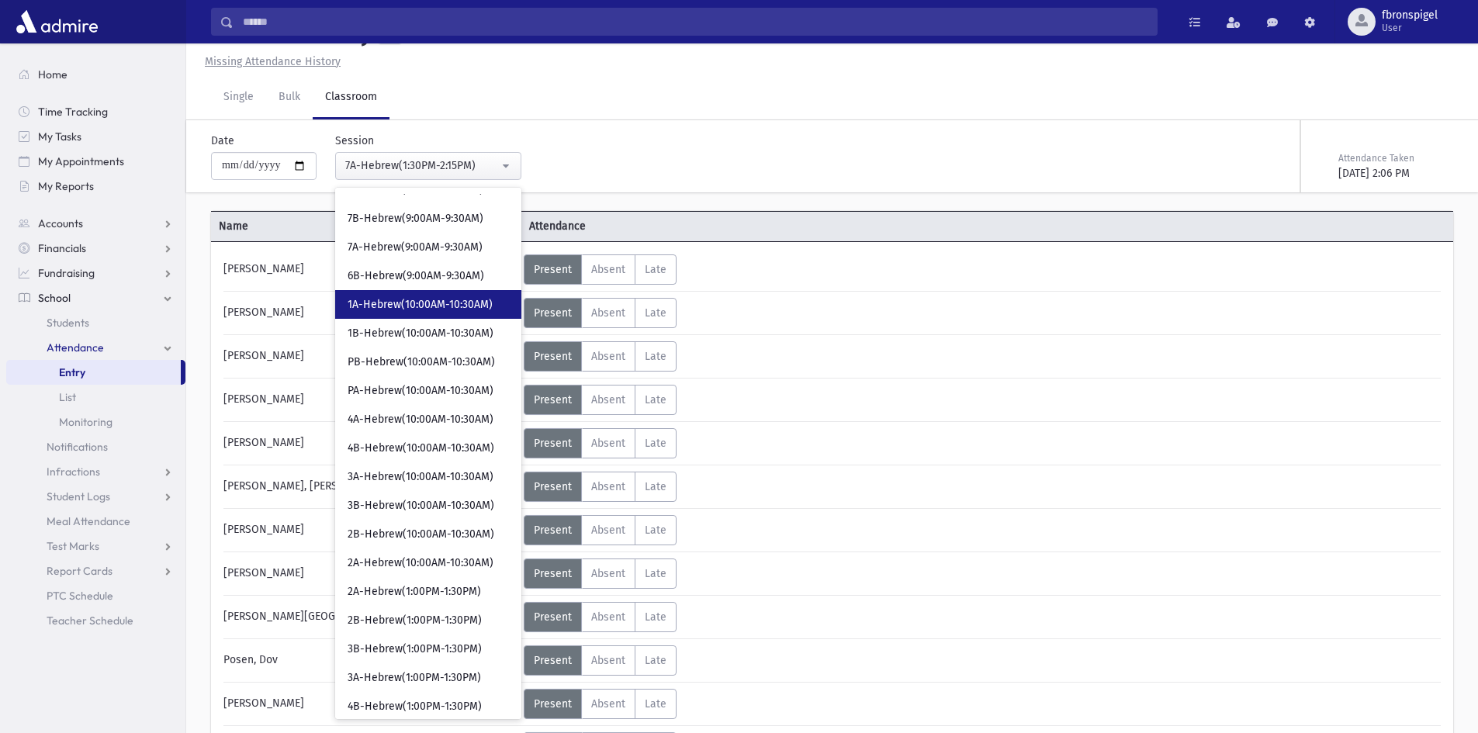
scroll to position [135, 0]
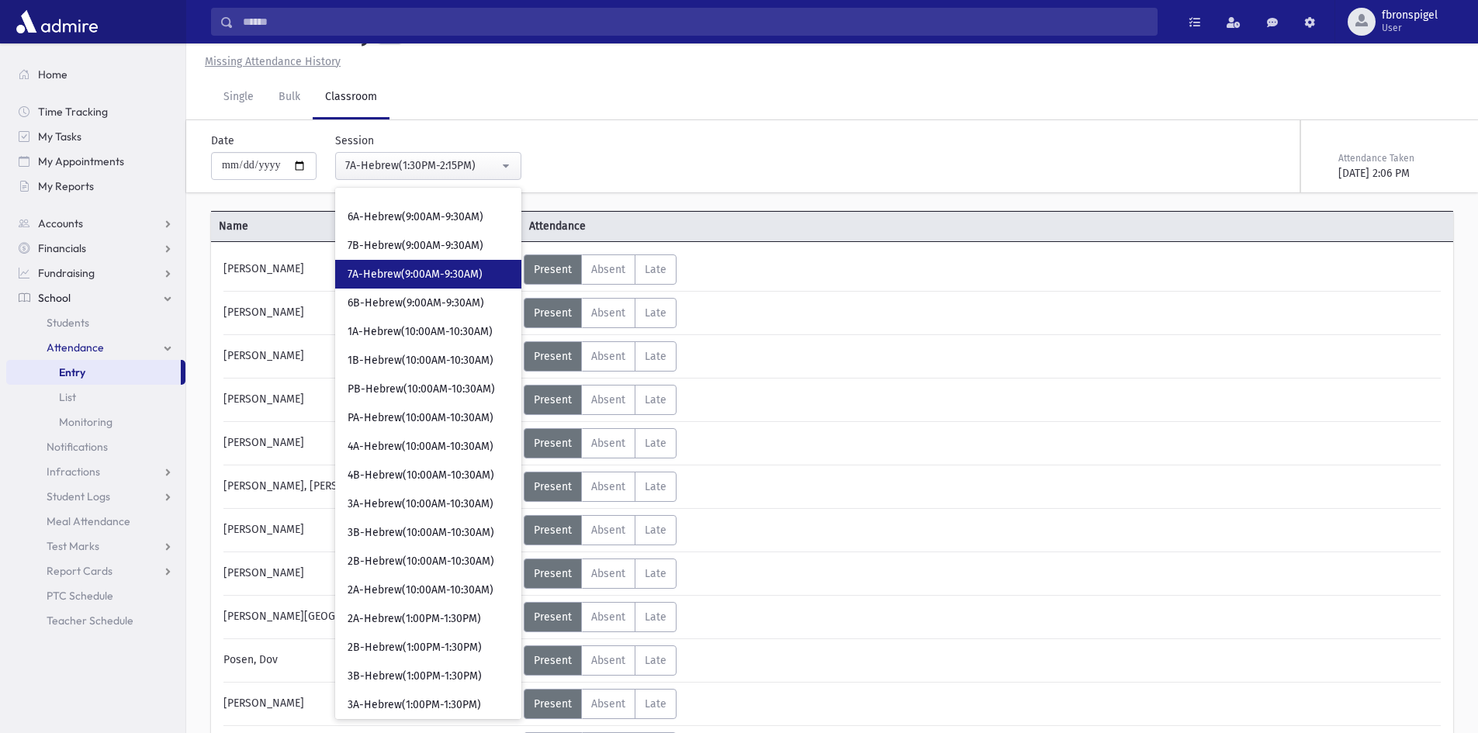
click at [389, 279] on span "7A-Hebrew(9:00AM-9:30AM)" at bounding box center [415, 275] width 135 height 16
select select "***"
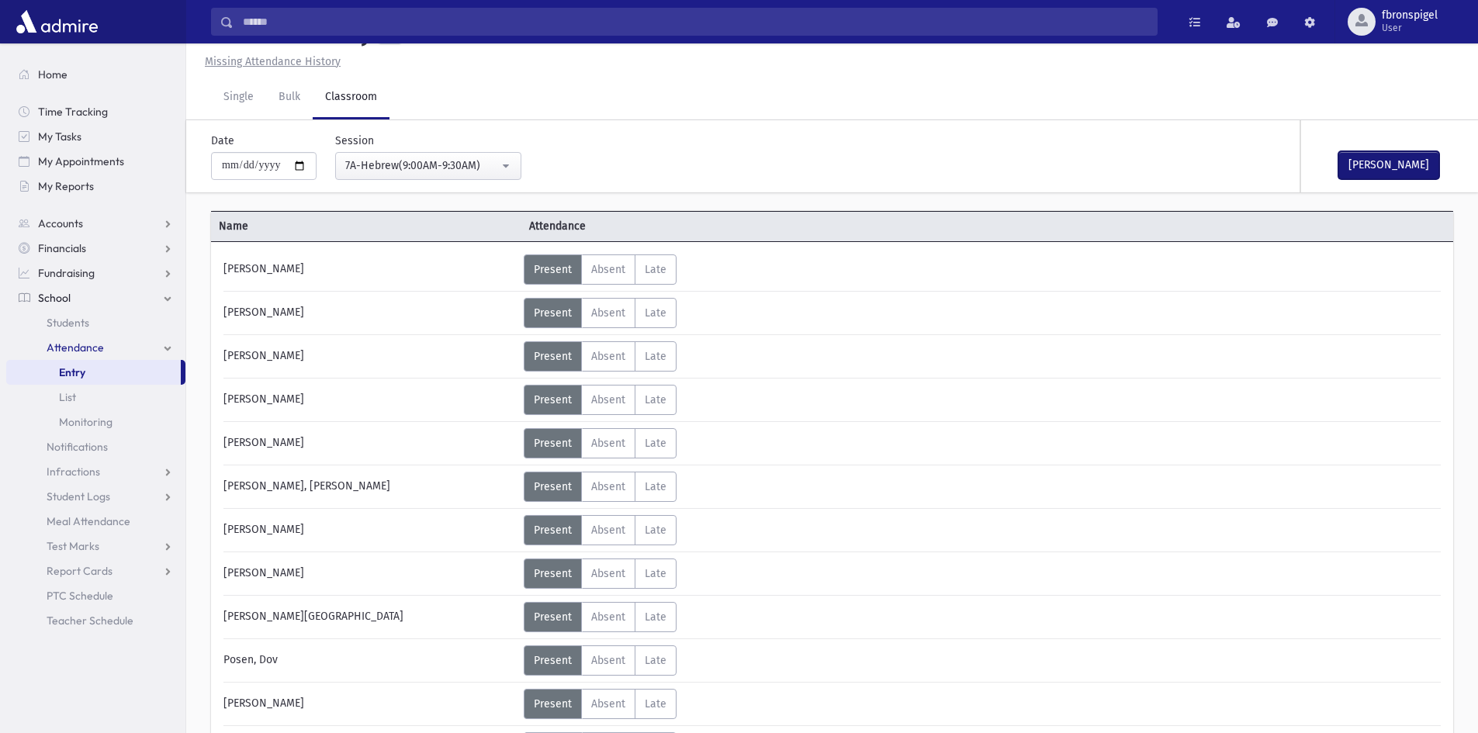
click at [1372, 164] on button "Mark Done" at bounding box center [1388, 165] width 101 height 28
